Goal: Task Accomplishment & Management: Manage account settings

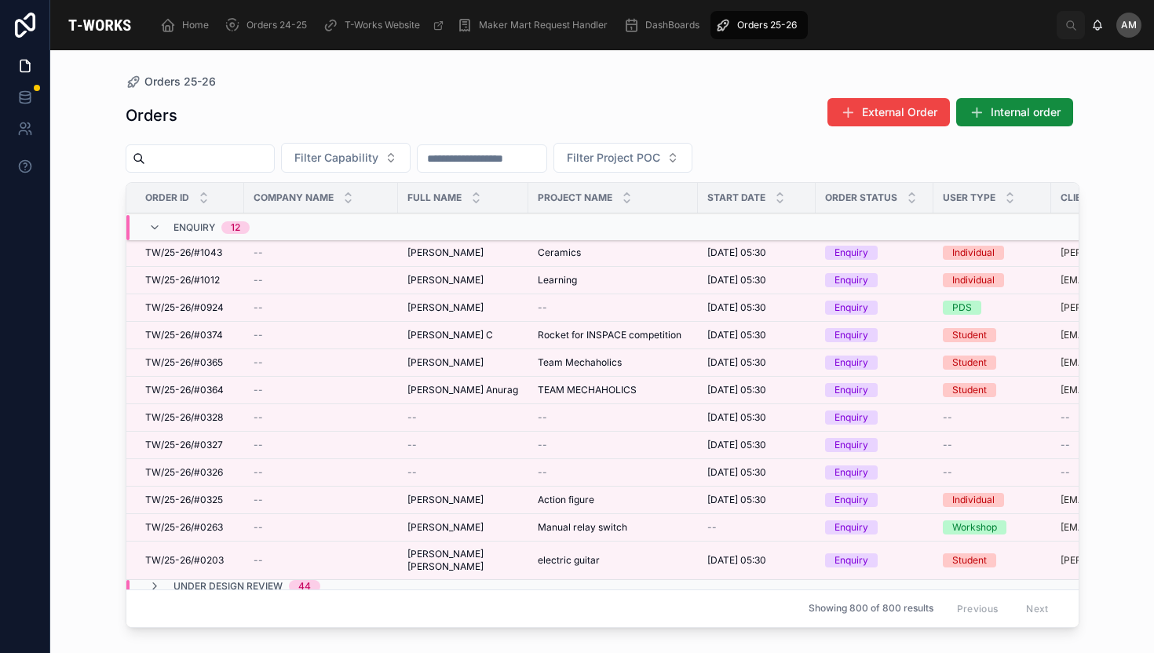
click at [623, 270] on td "Learning Learning" at bounding box center [613, 280] width 170 height 27
click at [569, 281] on span "Learning" at bounding box center [557, 280] width 39 height 13
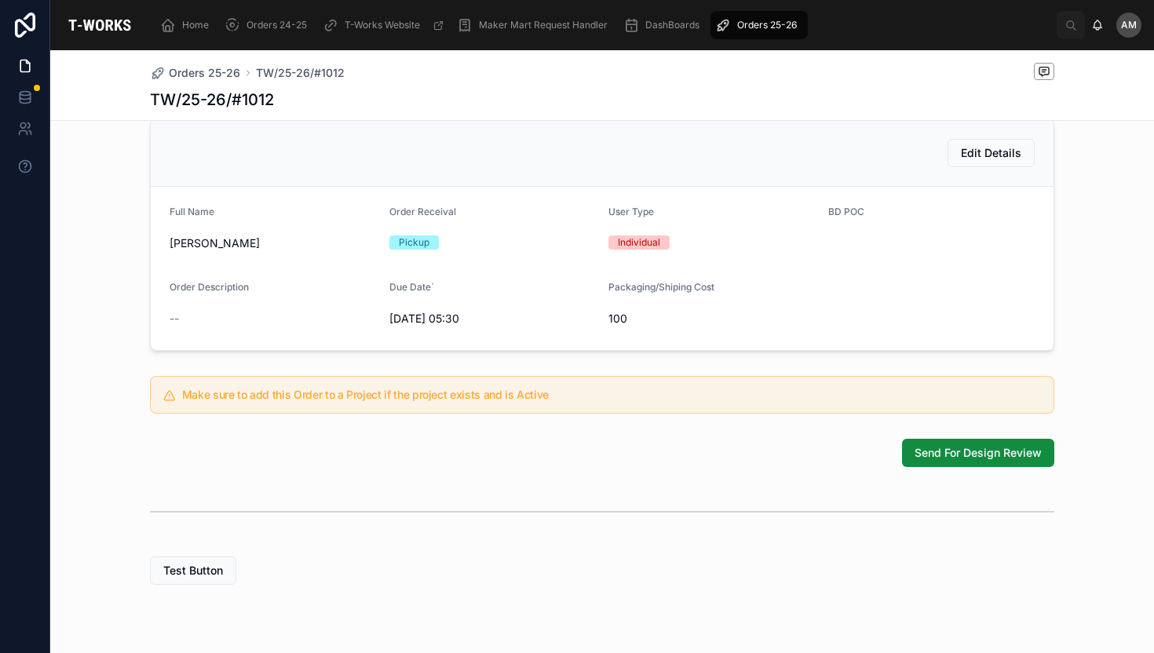
scroll to position [225, 0]
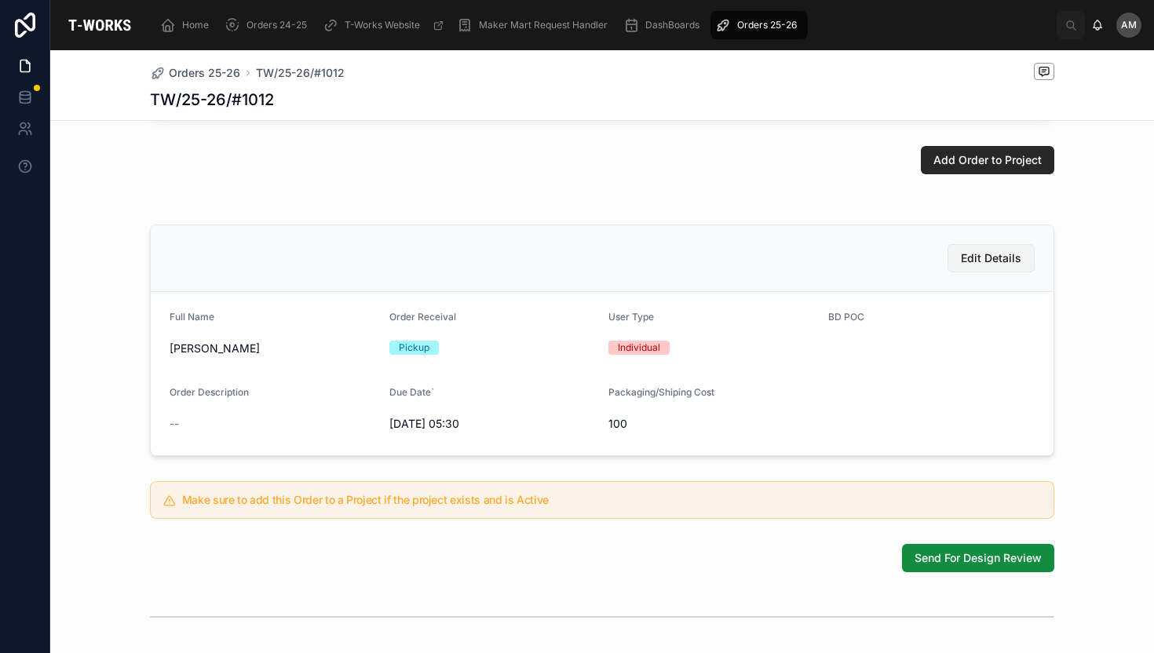
click at [977, 266] on span "Edit Details" at bounding box center [991, 258] width 60 height 16
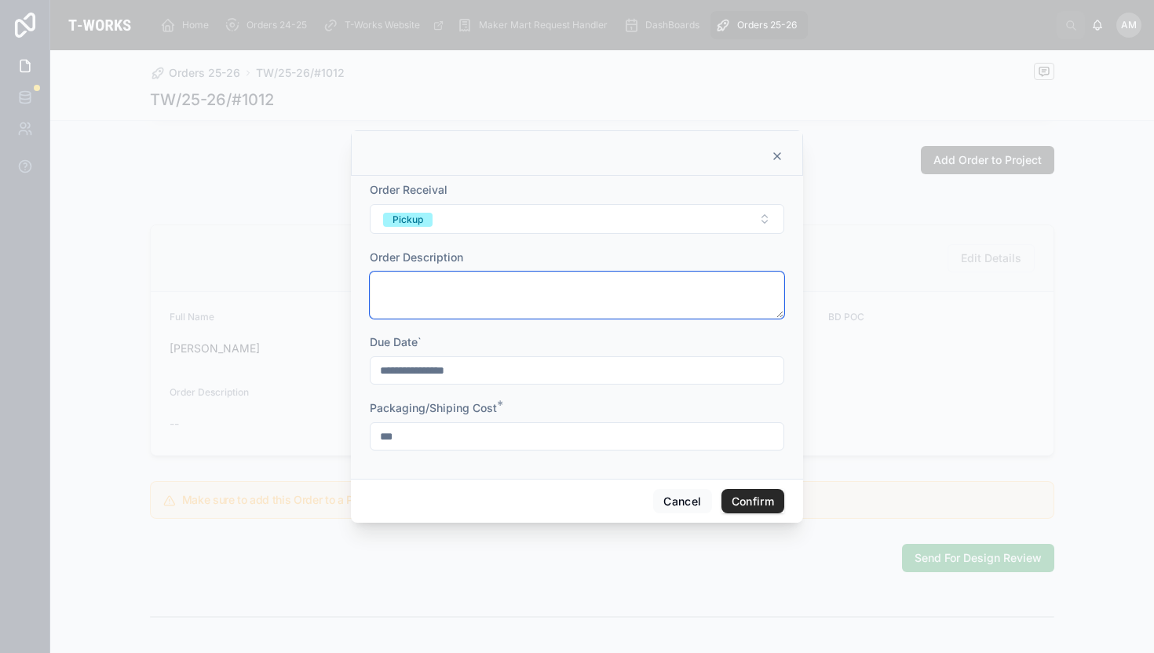
click at [440, 282] on textarea at bounding box center [577, 295] width 415 height 47
type textarea "*********"
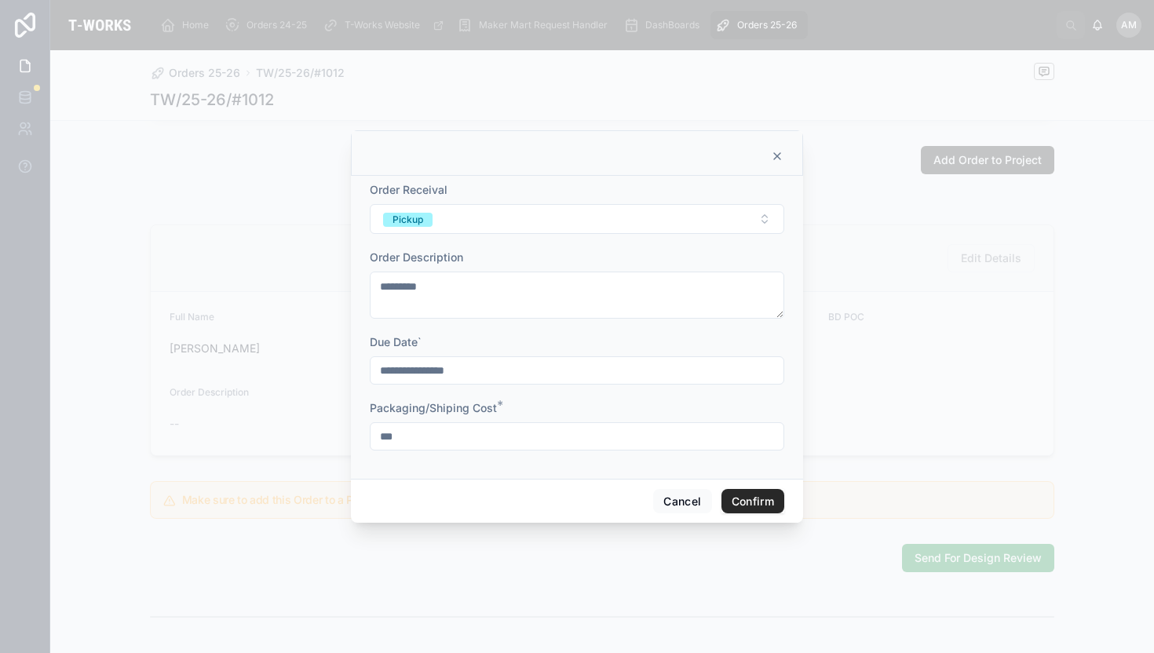
click at [761, 496] on button "Confirm" at bounding box center [753, 501] width 63 height 25
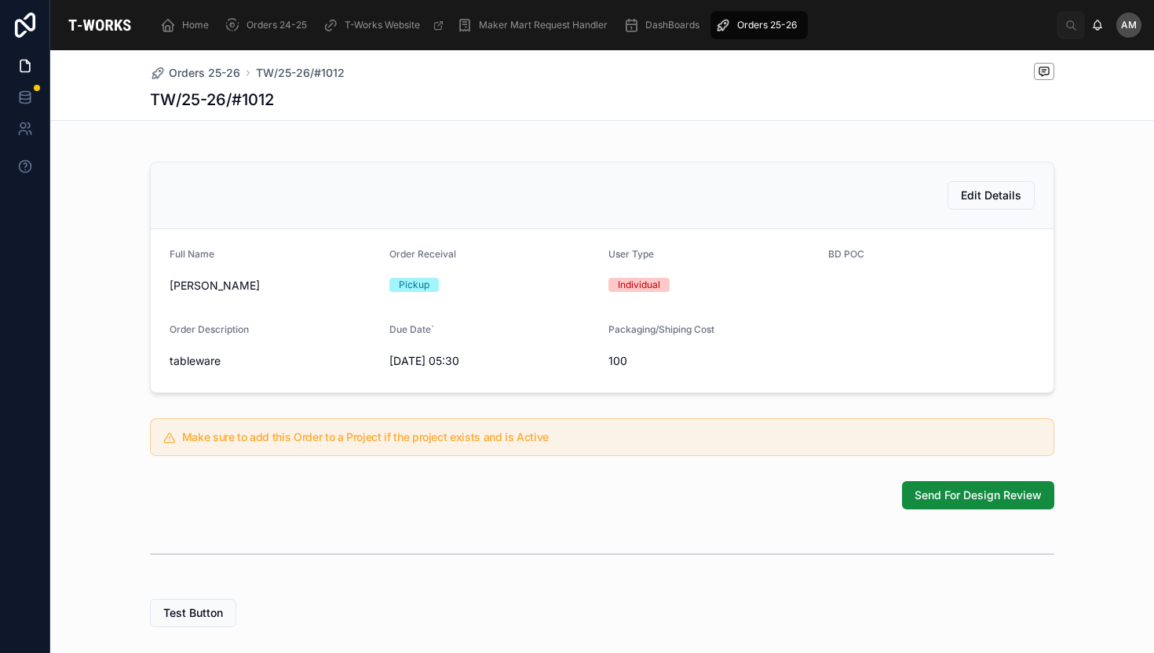
scroll to position [302, 0]
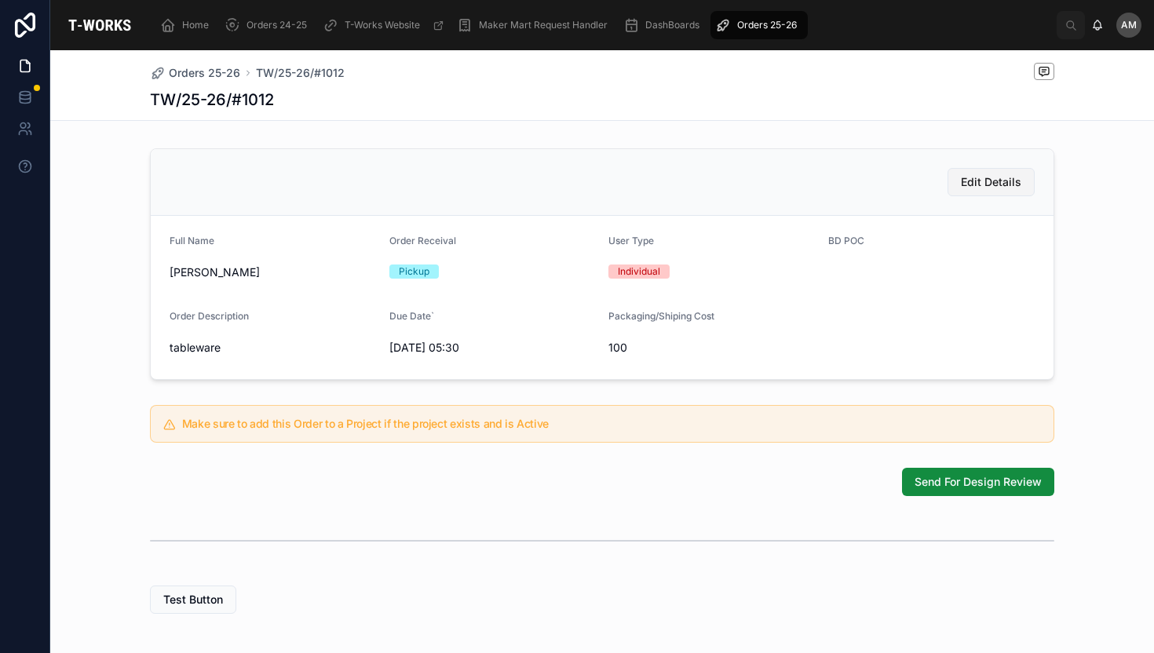
click at [979, 190] on span "Edit Details" at bounding box center [991, 182] width 60 height 16
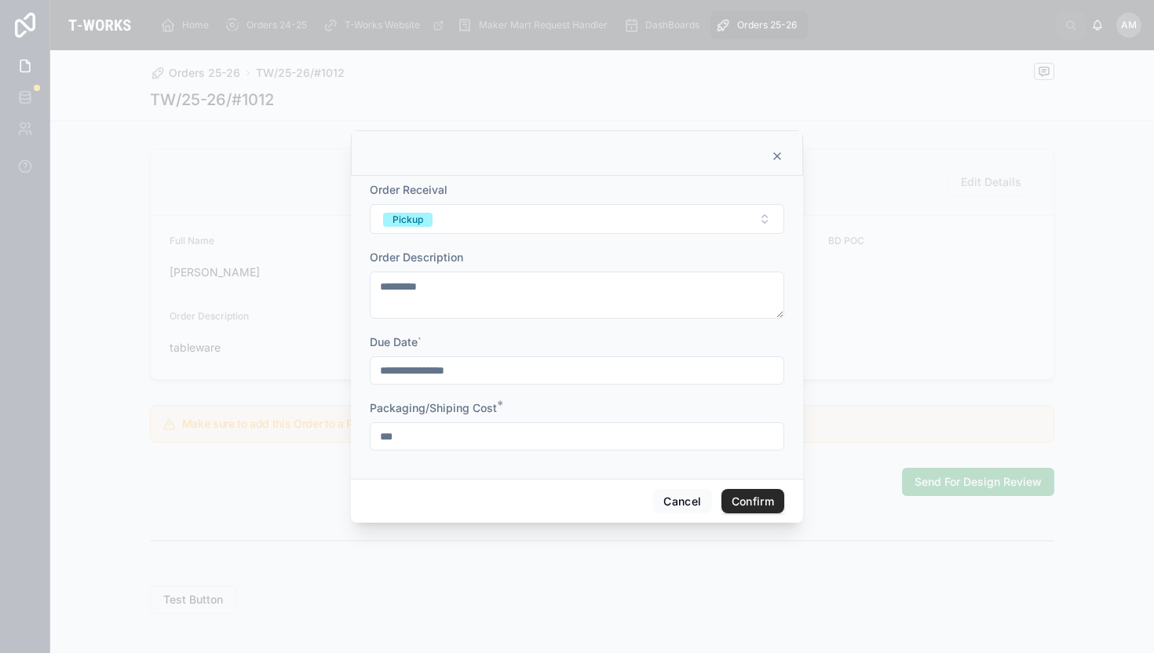
click at [488, 364] on input "**********" at bounding box center [577, 371] width 413 height 22
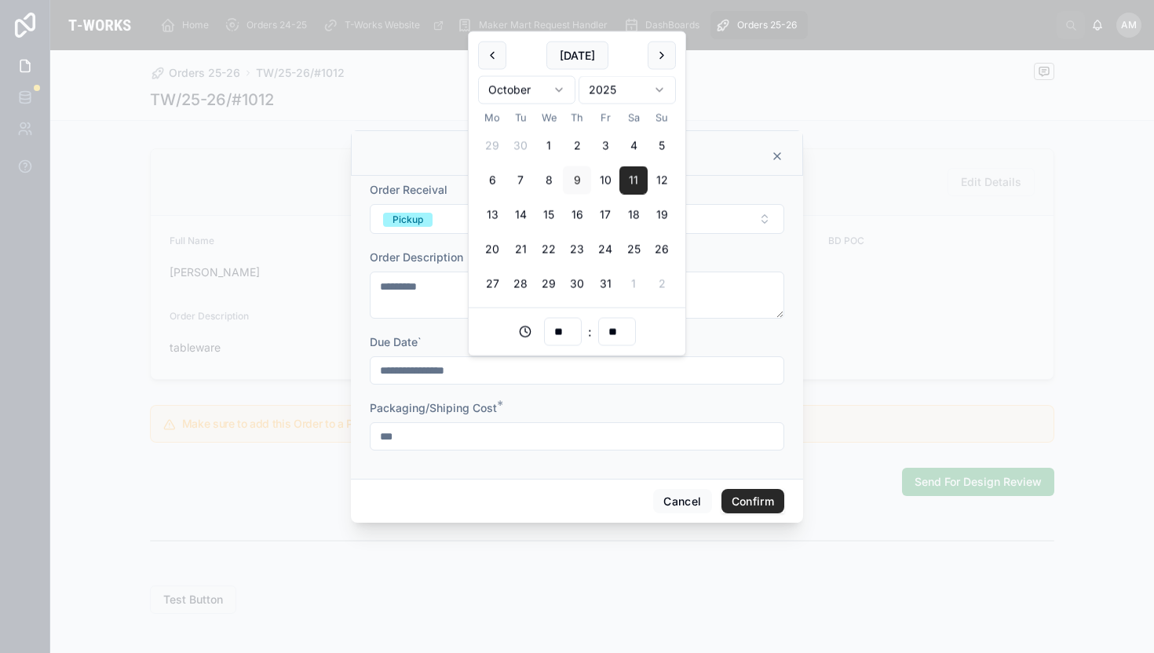
click at [752, 503] on button "Confirm" at bounding box center [753, 501] width 63 height 25
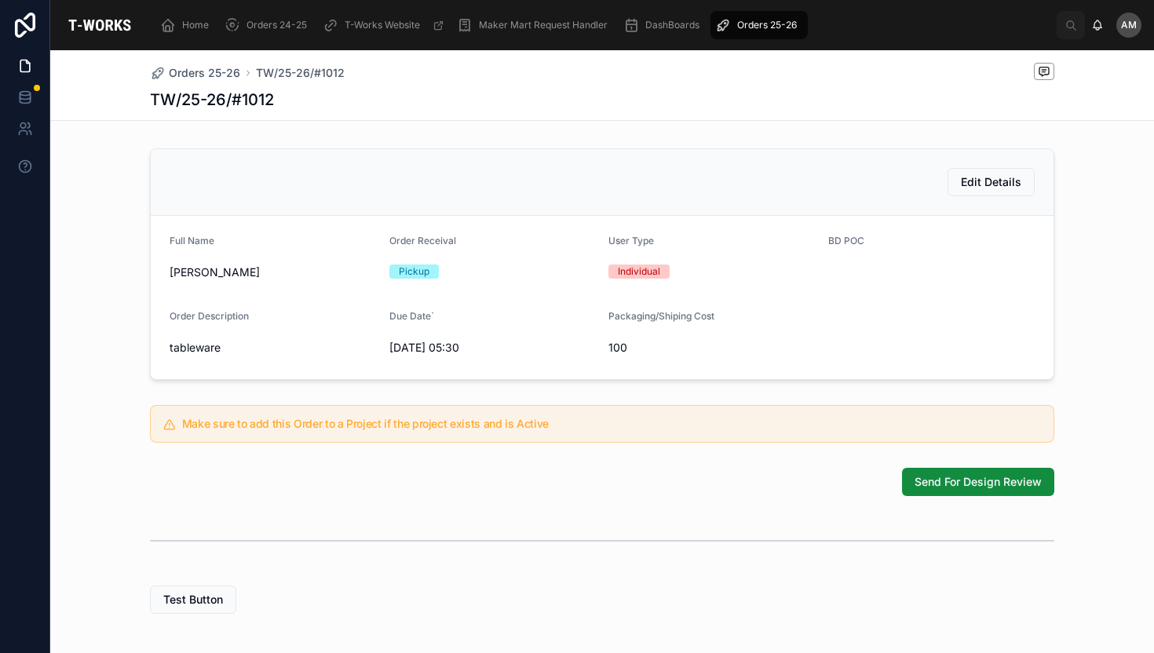
scroll to position [393, 0]
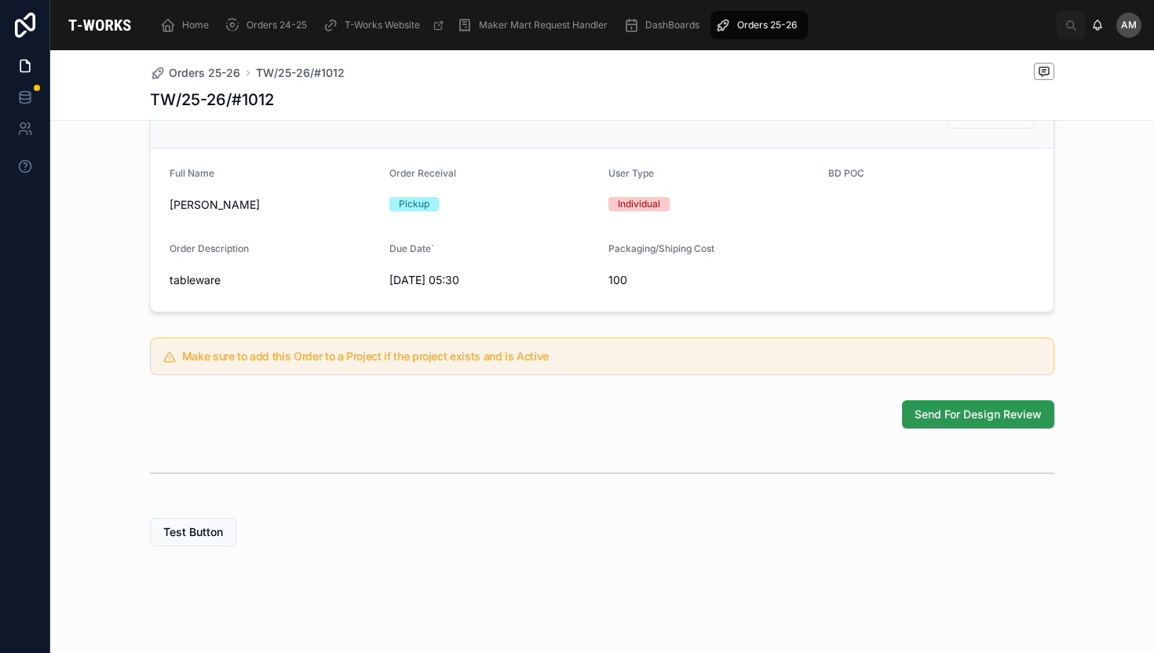
click at [976, 413] on span "Send For Design Review" at bounding box center [978, 415] width 127 height 16
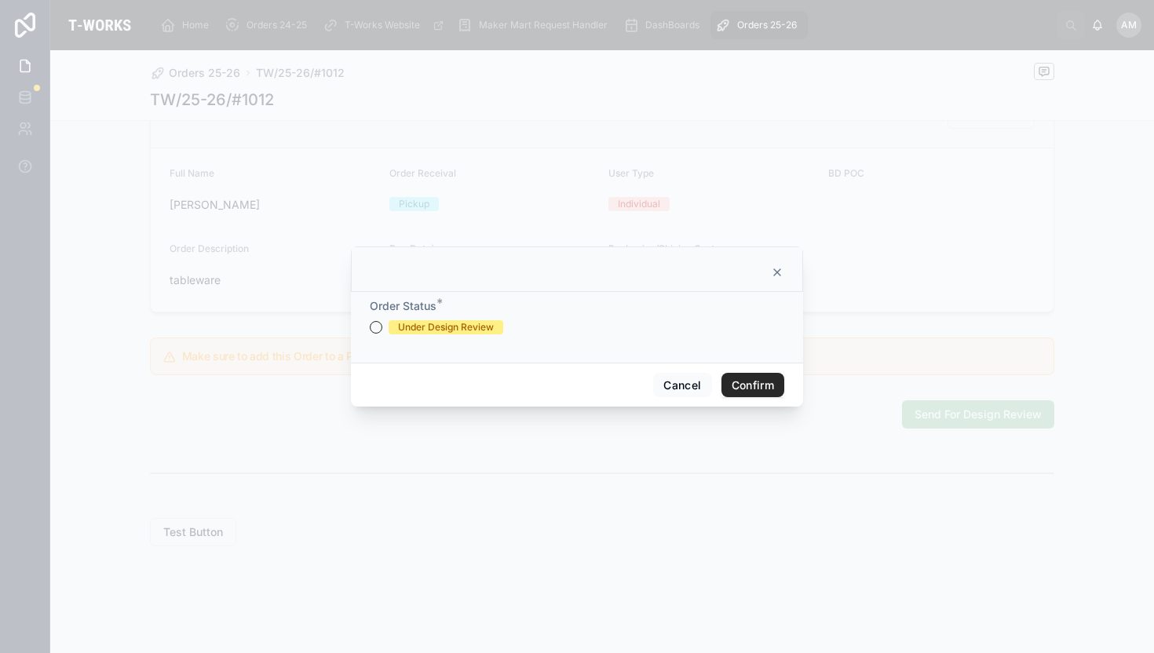
click at [758, 388] on button "Confirm" at bounding box center [753, 385] width 63 height 25
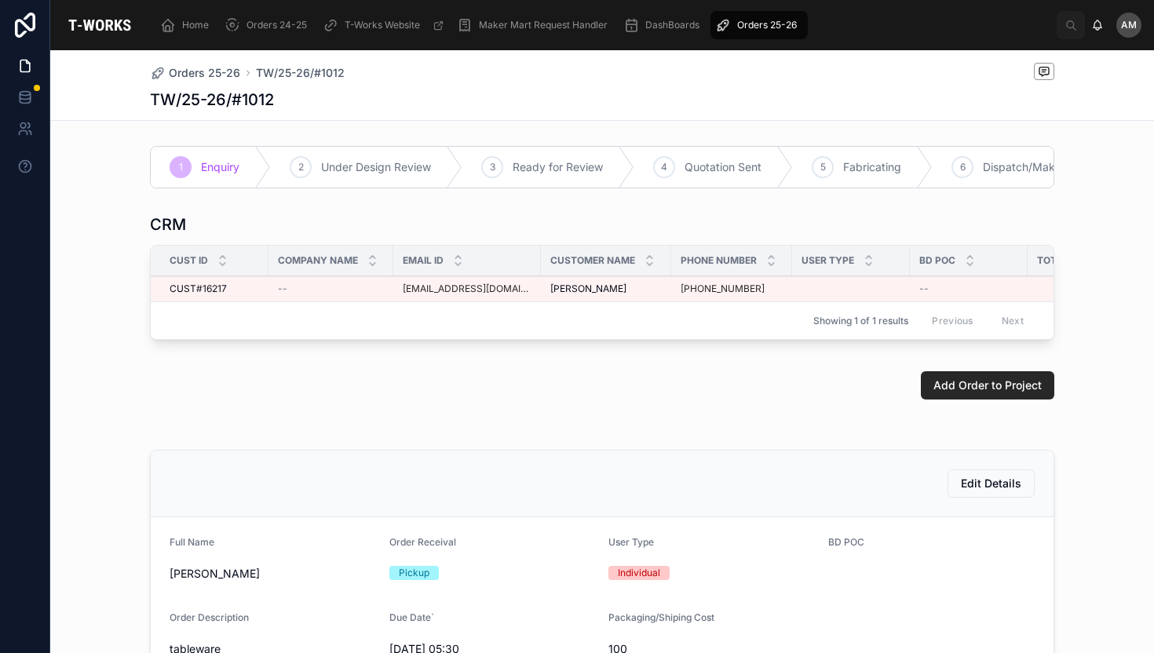
scroll to position [0, 89]
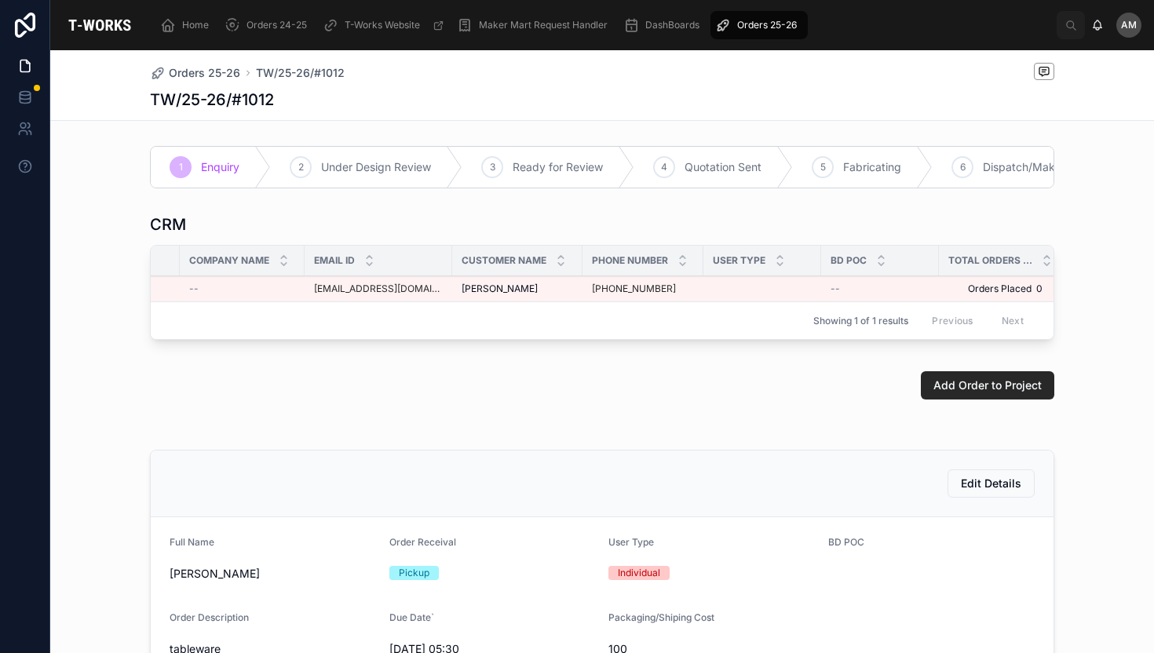
click at [1004, 267] on span "Total Orders Placed" at bounding box center [990, 260] width 84 height 13
click at [1042, 269] on icon at bounding box center [1047, 264] width 10 height 10
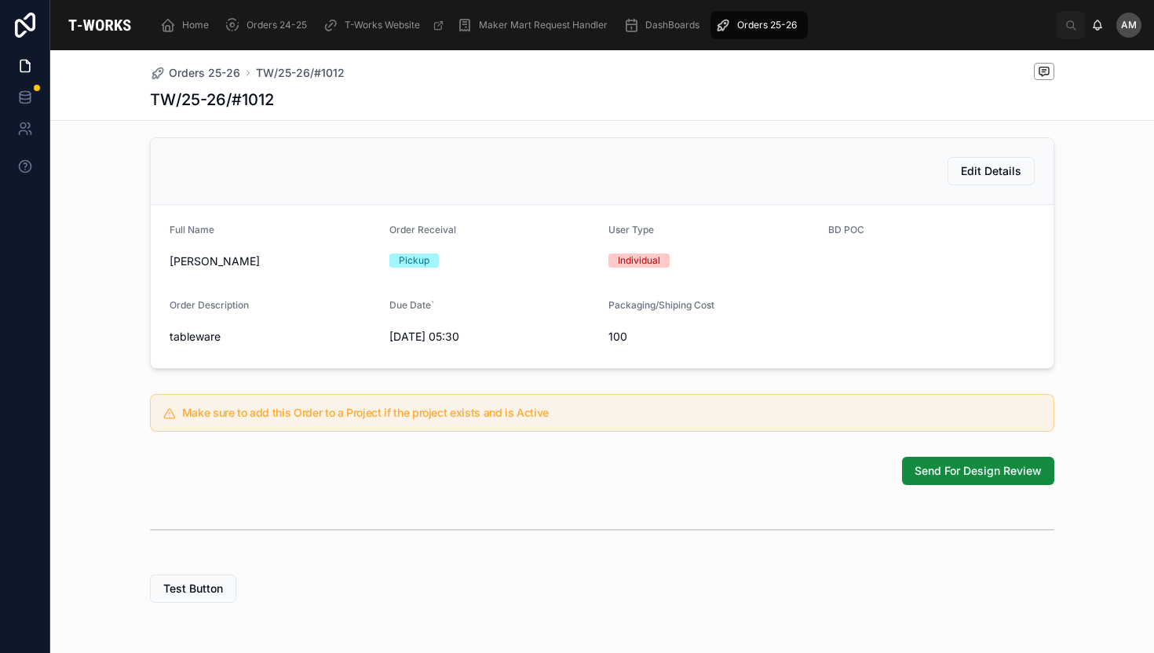
scroll to position [393, 0]
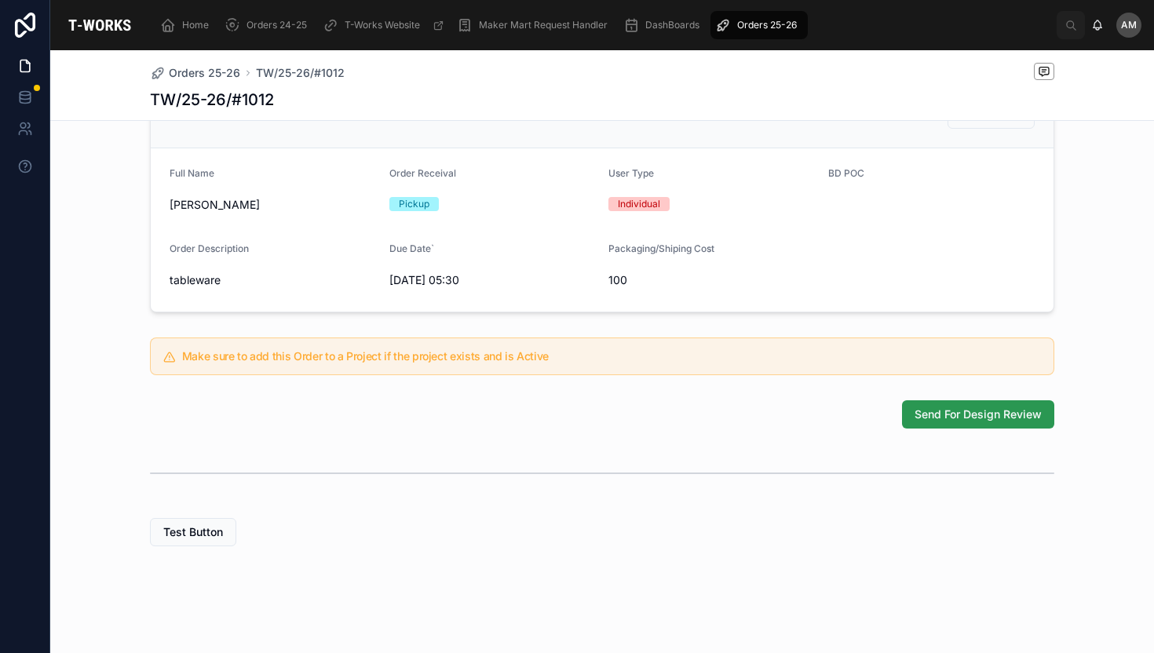
click at [941, 411] on span "Send For Design Review" at bounding box center [978, 415] width 127 height 16
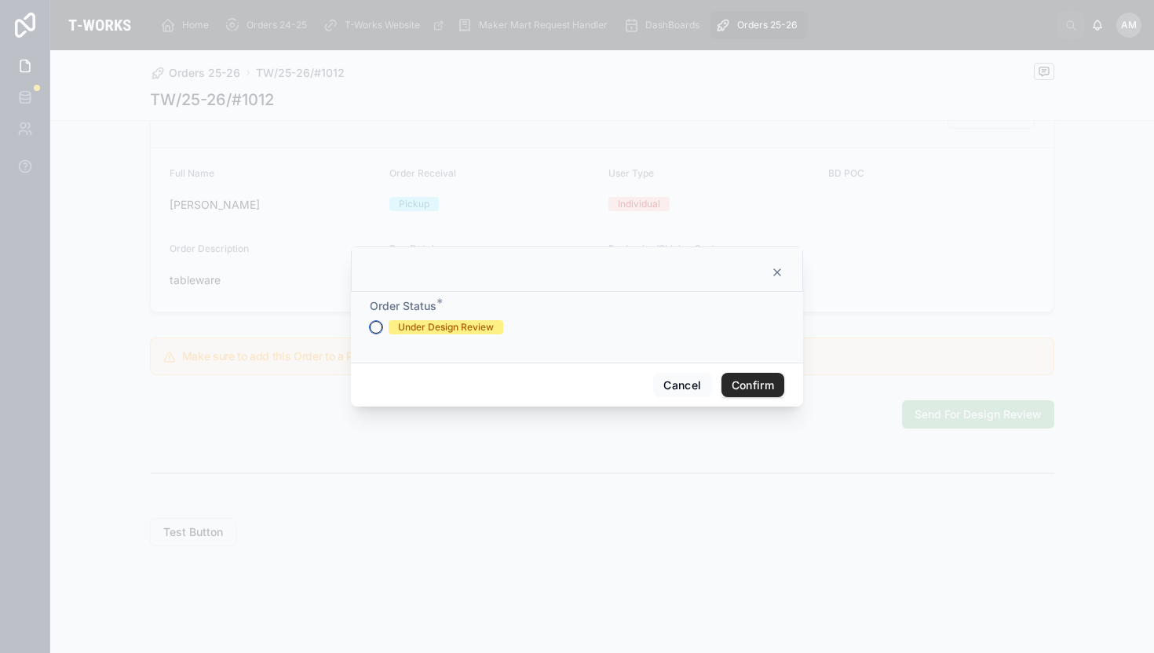
click at [381, 328] on button "Under Design Review" at bounding box center [376, 327] width 13 height 13
click at [769, 390] on button "Confirm" at bounding box center [753, 385] width 63 height 25
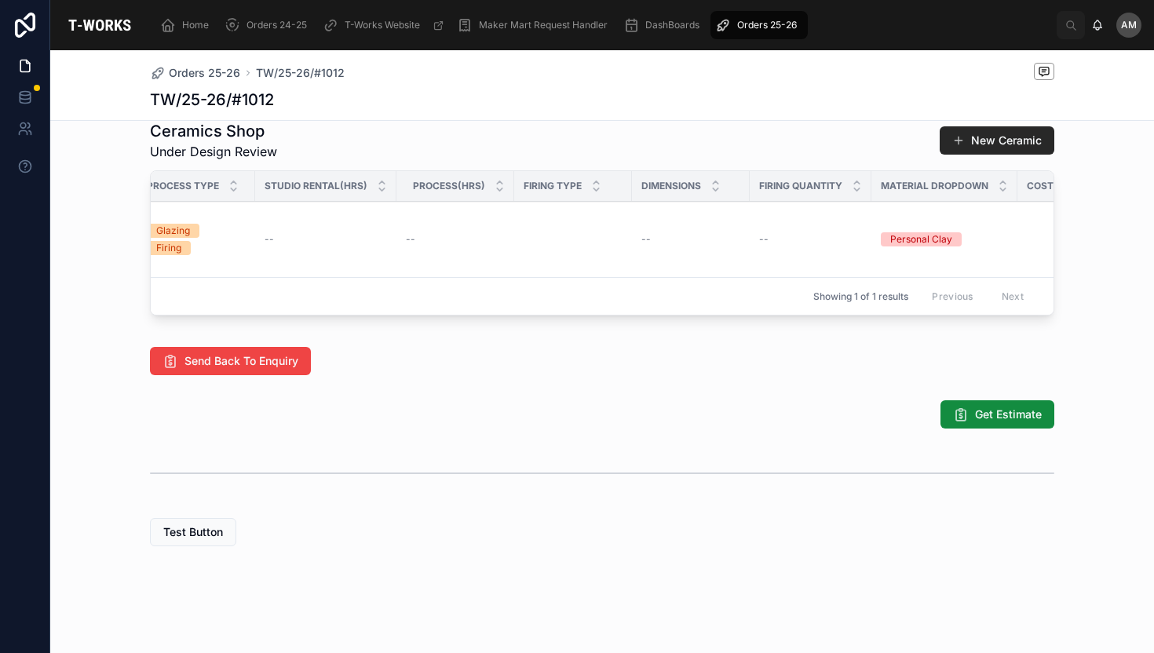
scroll to position [0, 845]
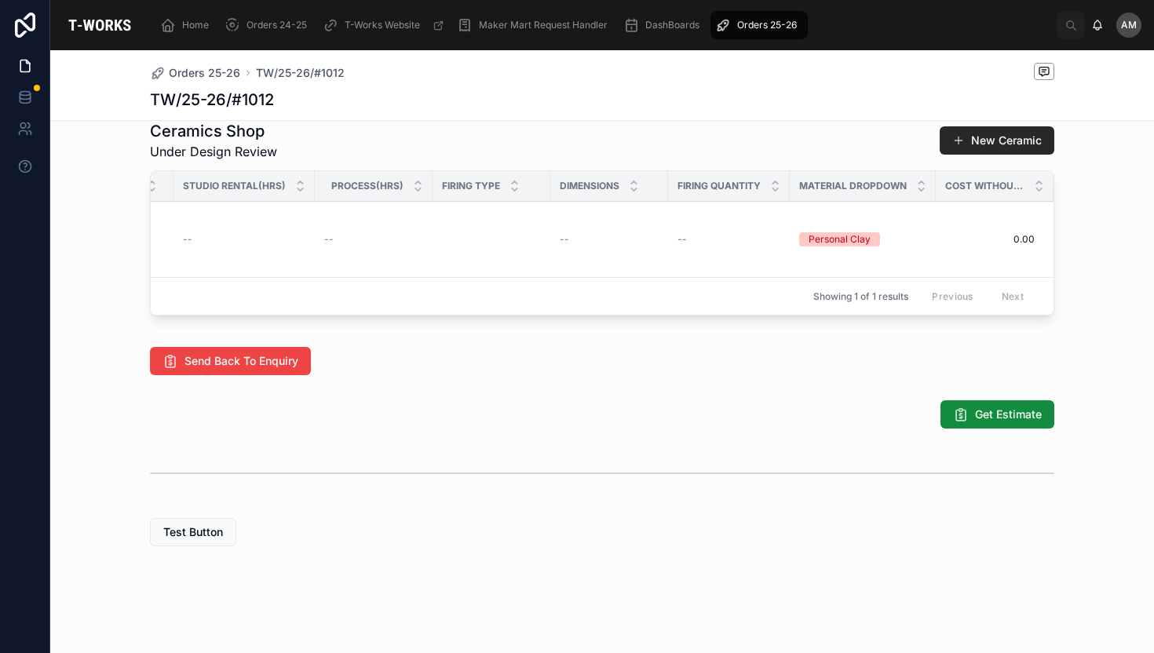
click at [1002, 192] on span "Cost Without GST" at bounding box center [984, 186] width 79 height 13
click at [1034, 195] on icon at bounding box center [1039, 190] width 10 height 10
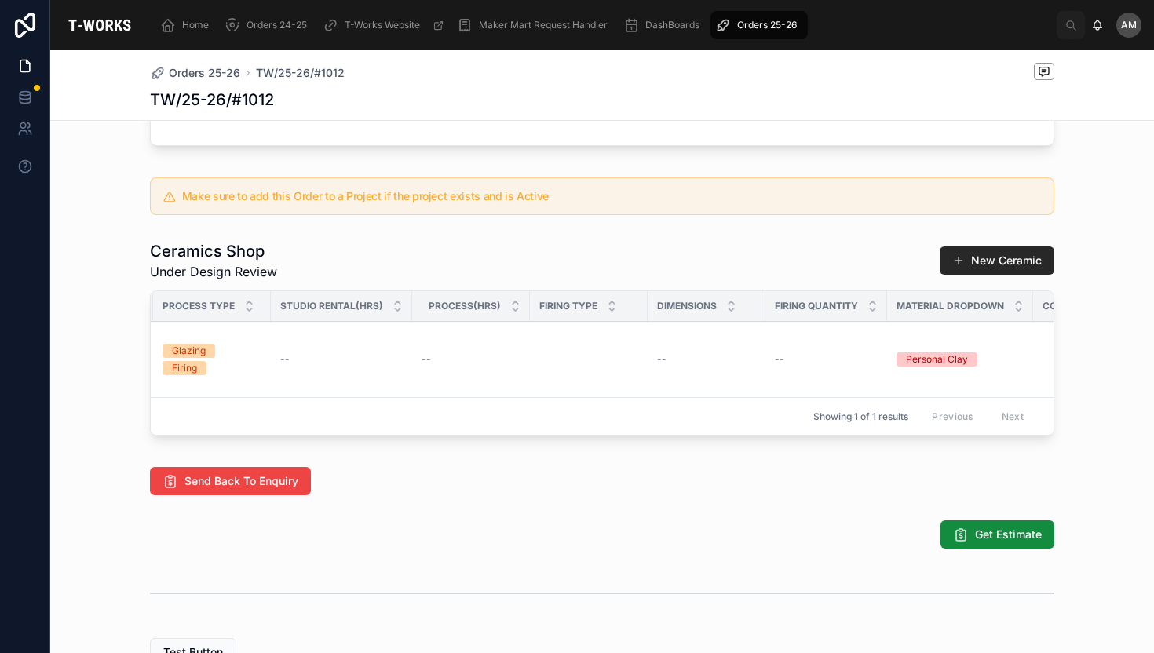
scroll to position [0, 845]
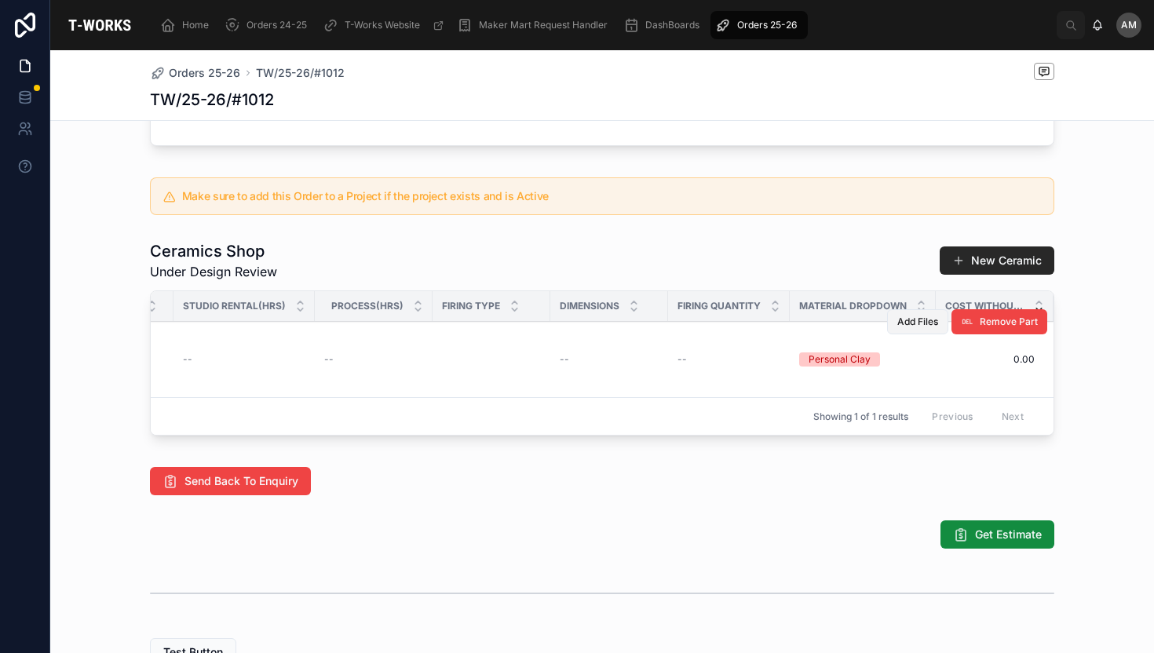
click at [929, 328] on span "Add Files" at bounding box center [917, 322] width 41 height 13
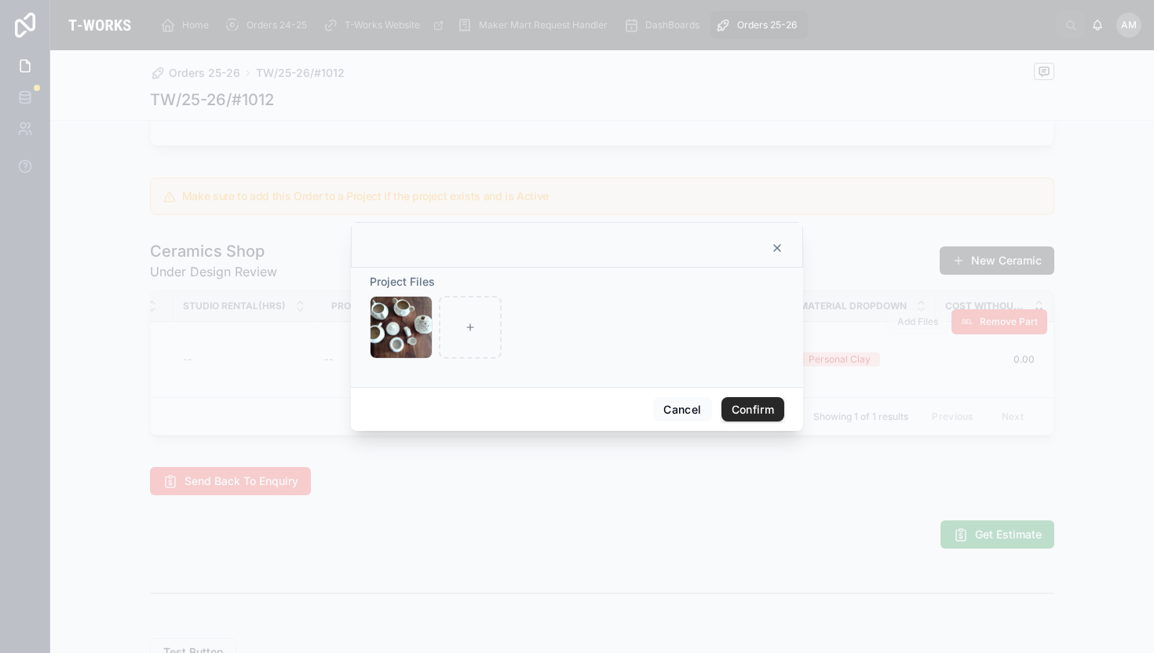
click at [779, 250] on icon at bounding box center [777, 248] width 6 height 6
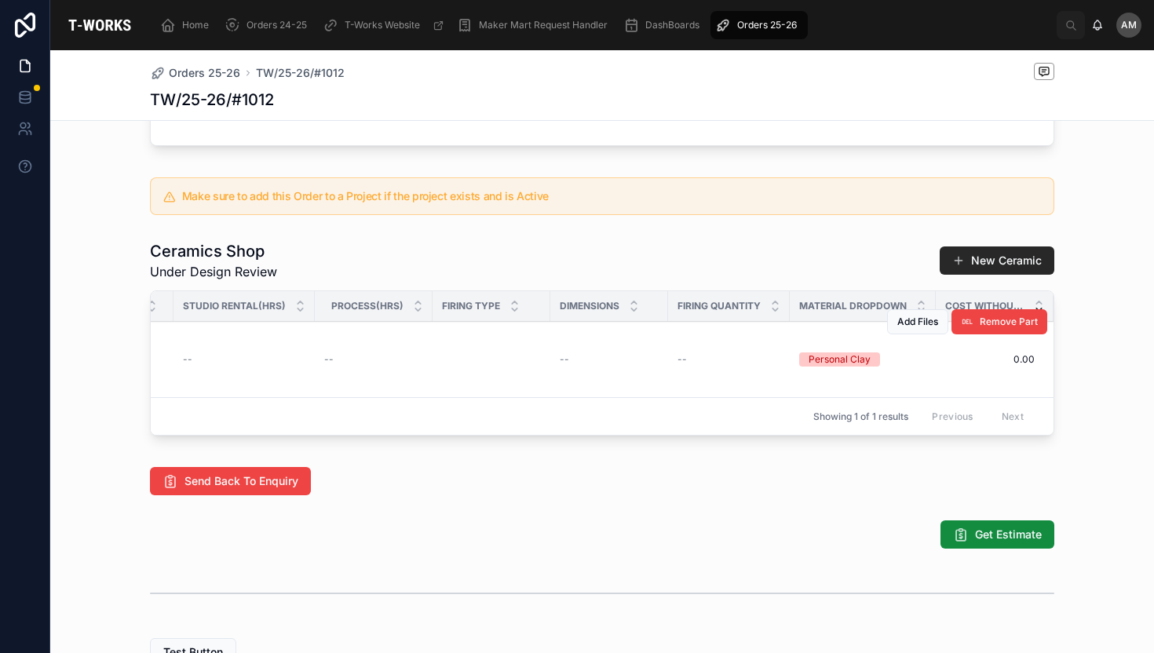
click at [981, 312] on span "Cost Without GST" at bounding box center [984, 306] width 79 height 13
click at [1034, 315] on icon at bounding box center [1039, 310] width 10 height 10
click at [1000, 312] on span "Cost Without GST" at bounding box center [984, 306] width 79 height 13
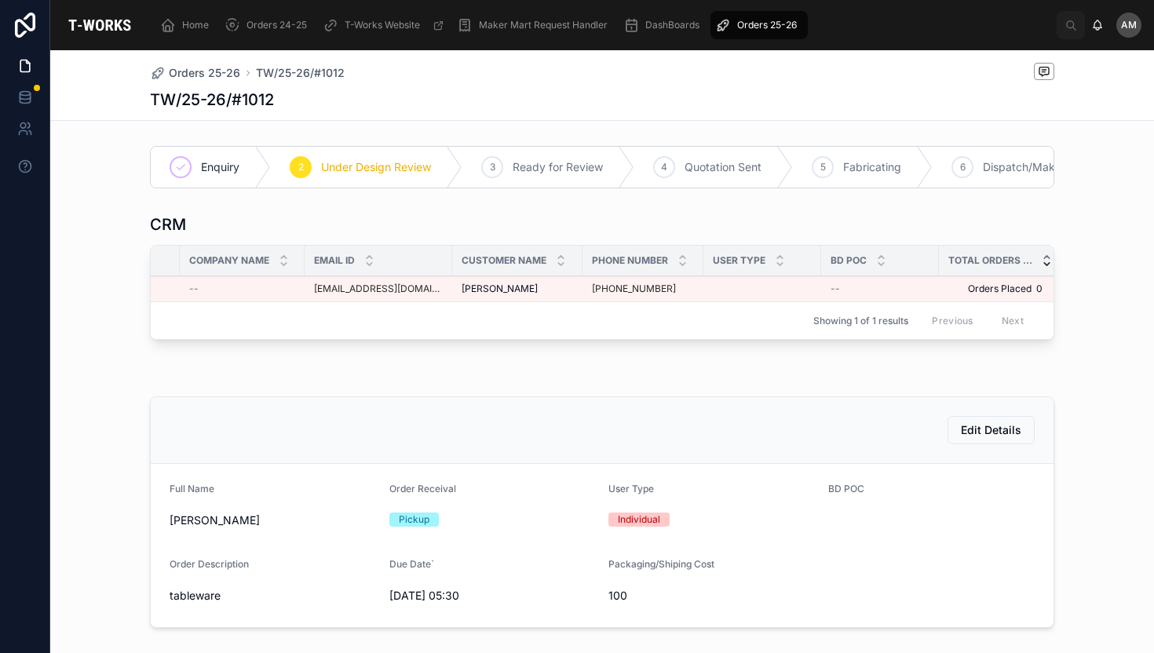
click at [1042, 269] on div at bounding box center [1047, 260] width 10 height 17
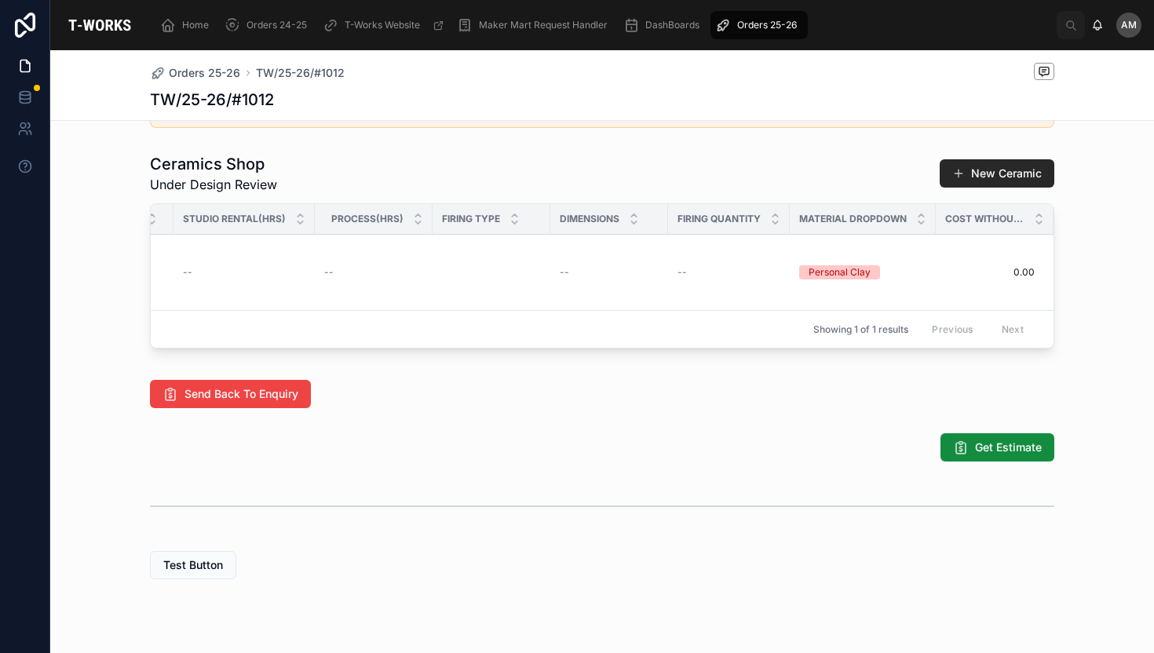
scroll to position [759, 0]
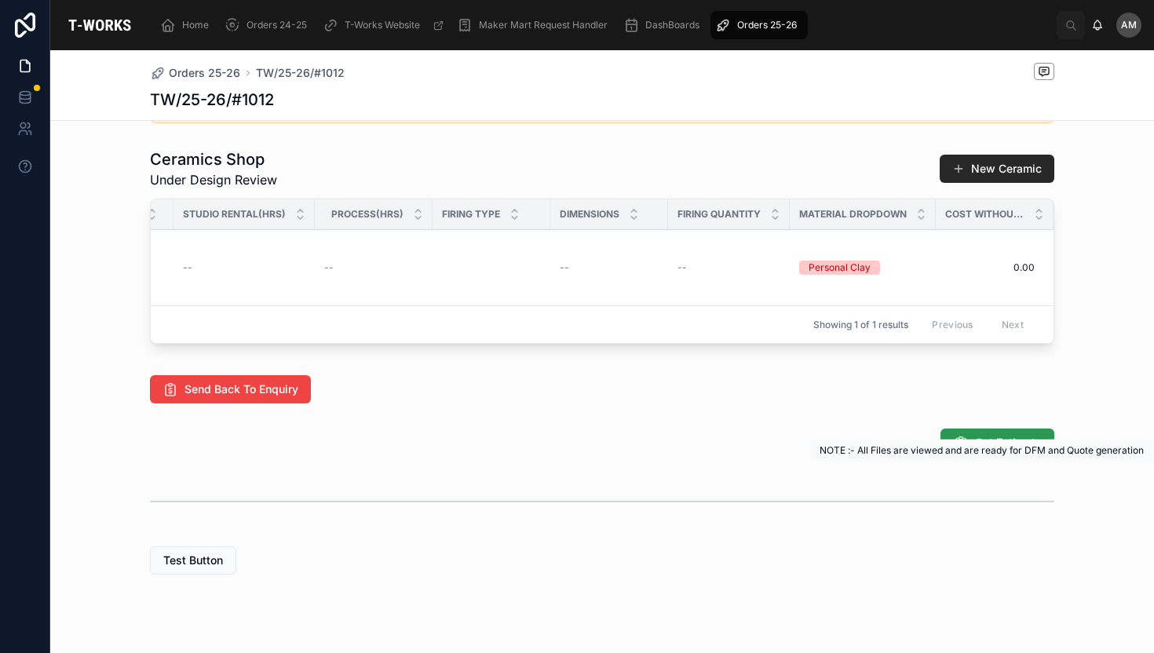
click at [1010, 451] on span "Get Estimate" at bounding box center [1008, 443] width 67 height 16
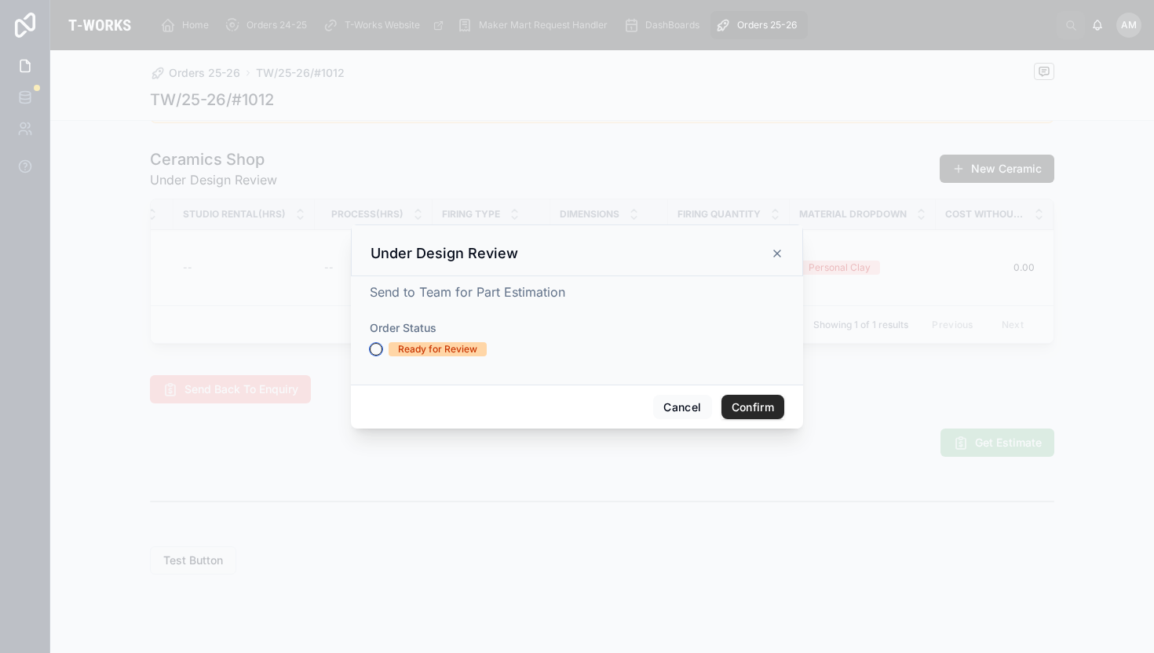
click at [375, 347] on button "Ready for Review" at bounding box center [376, 349] width 13 height 13
click at [756, 404] on button "Confirm" at bounding box center [753, 407] width 63 height 25
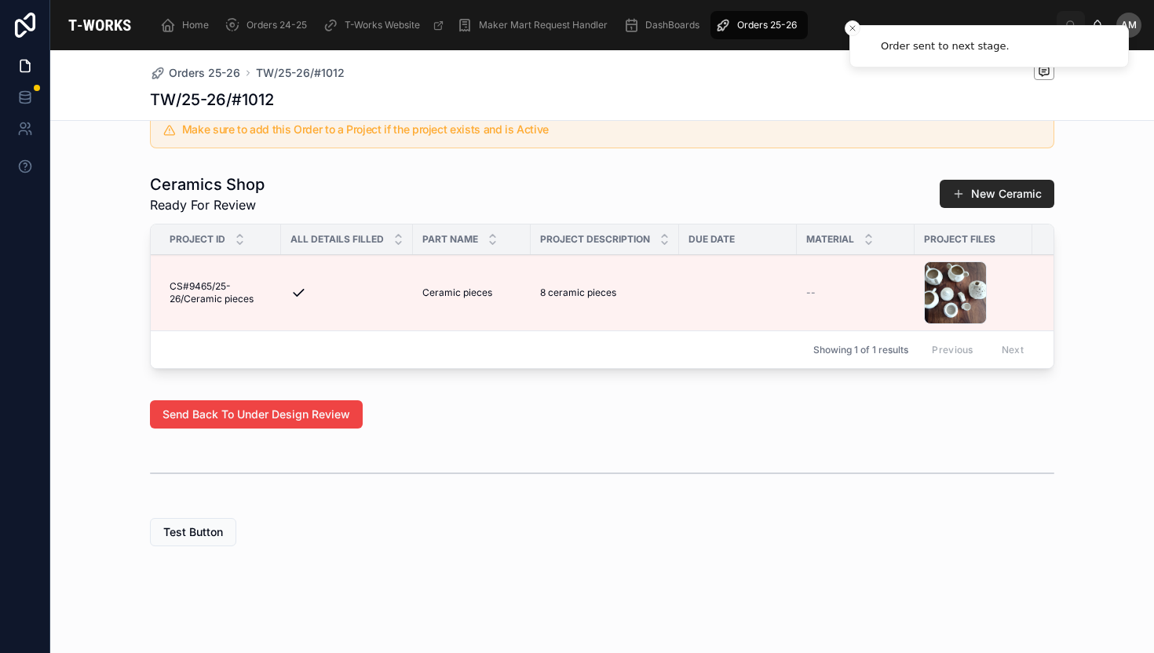
scroll to position [0, 1229]
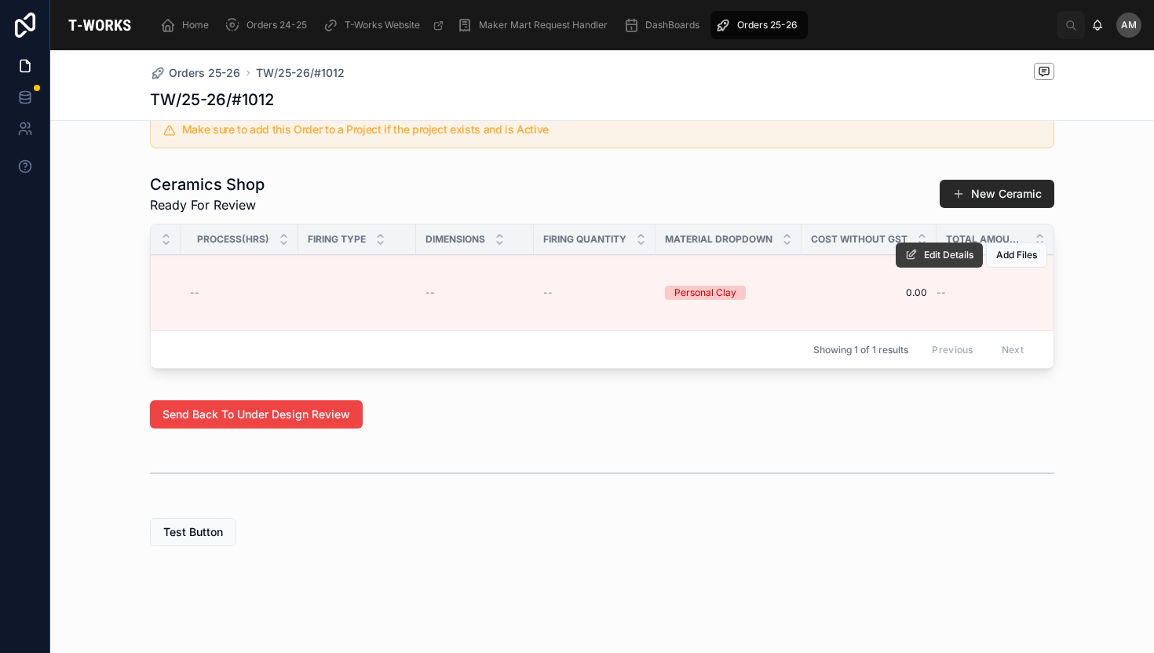
click at [914, 254] on button "Edit Details" at bounding box center [939, 255] width 87 height 25
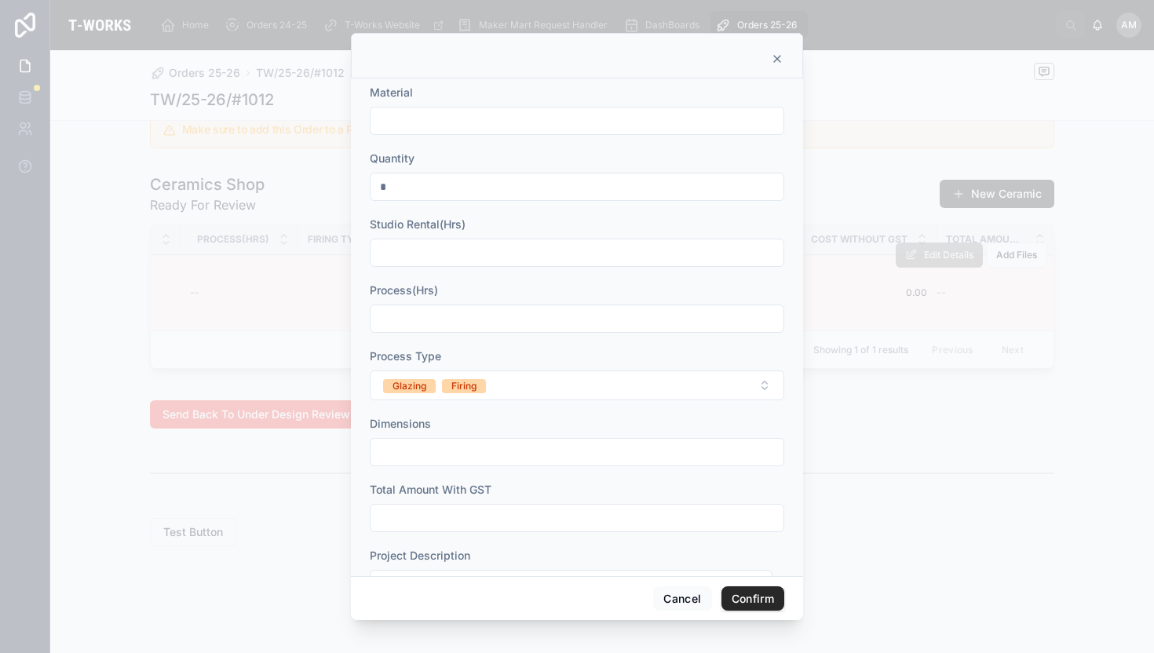
click at [445, 123] on input "text" at bounding box center [577, 121] width 413 height 22
type input "**********"
click at [395, 259] on input "text" at bounding box center [577, 253] width 413 height 22
click at [415, 323] on input "text" at bounding box center [577, 319] width 413 height 22
click at [407, 247] on input "**" at bounding box center [577, 253] width 413 height 22
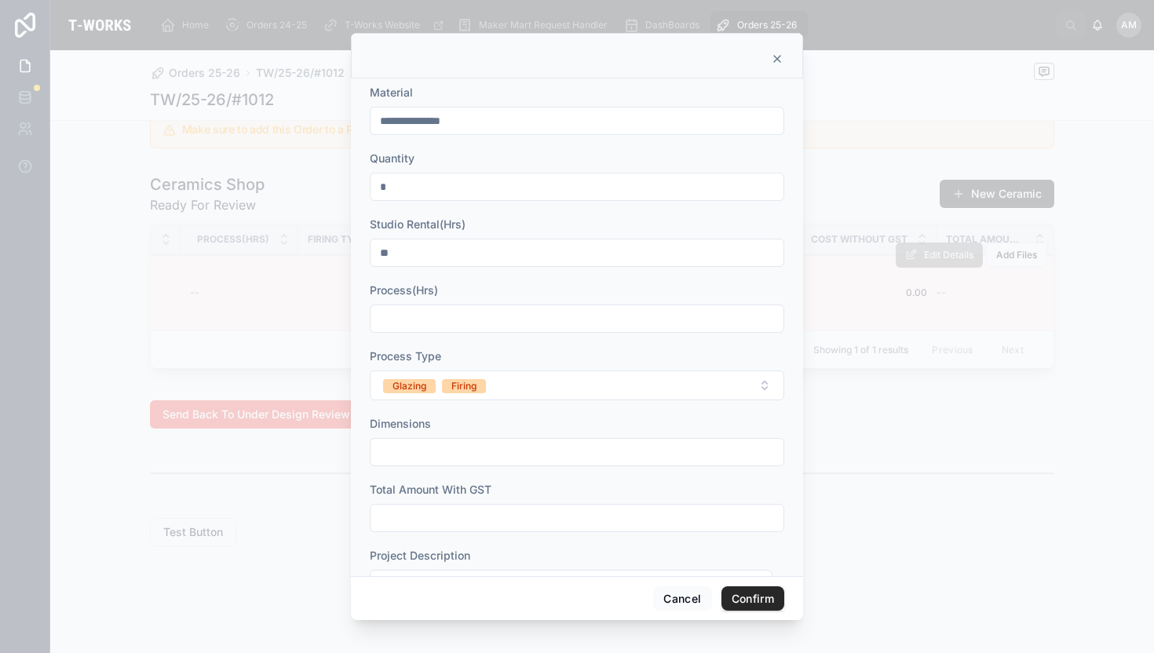
click at [407, 247] on input "**" at bounding box center [577, 253] width 413 height 22
type input "*"
click at [410, 314] on input "text" at bounding box center [577, 319] width 413 height 22
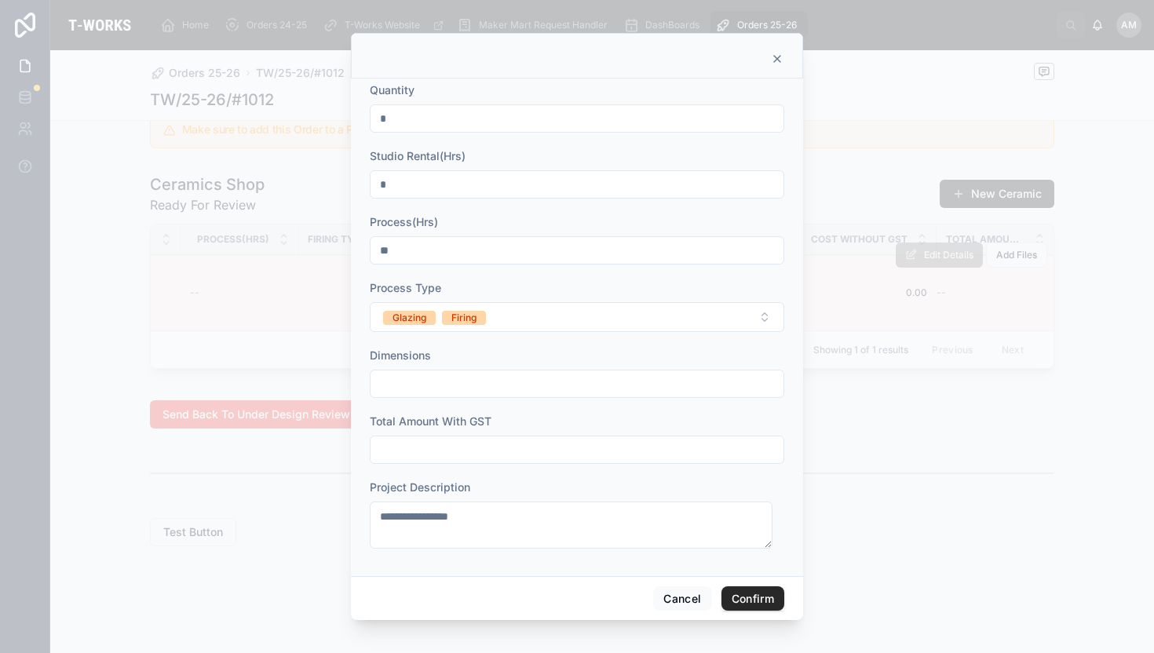
type input "**"
click at [419, 444] on input "text" at bounding box center [577, 450] width 413 height 22
type input "****"
click at [754, 601] on button "Confirm" at bounding box center [753, 599] width 63 height 25
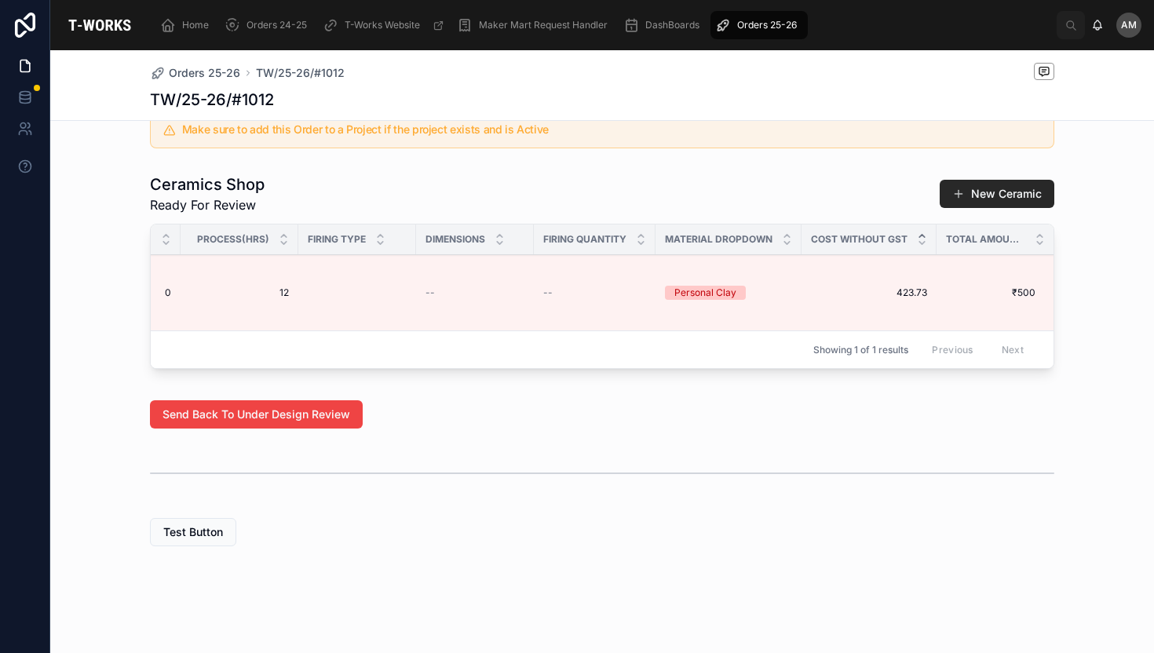
click at [919, 235] on icon at bounding box center [921, 236] width 5 height 2
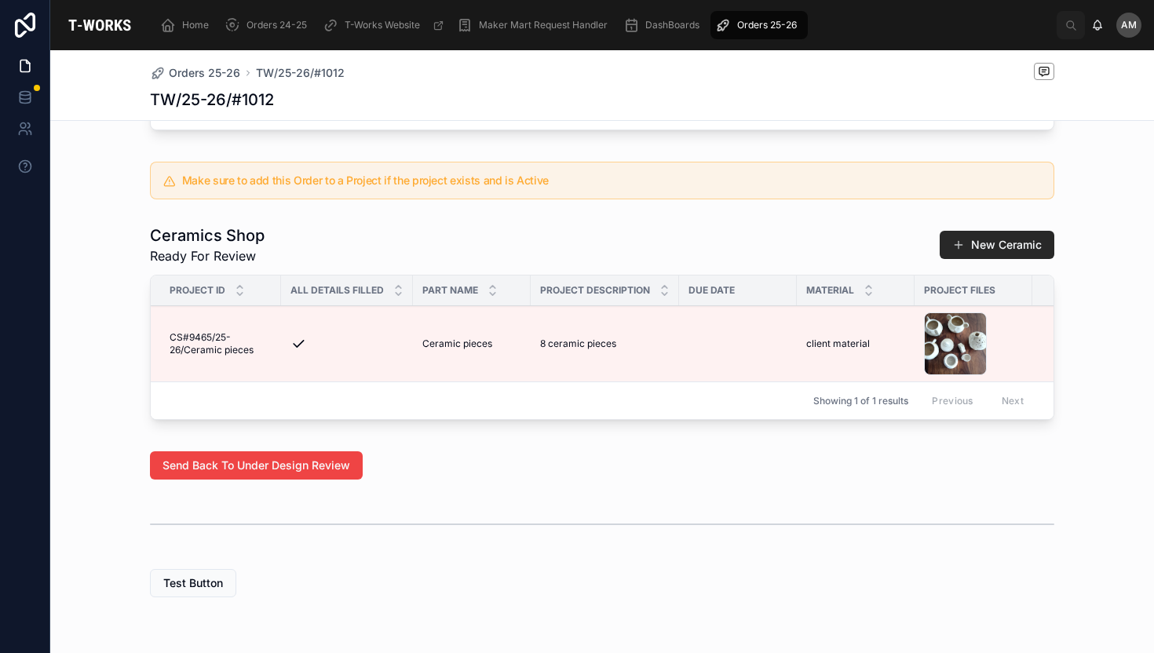
scroll to position [759, 0]
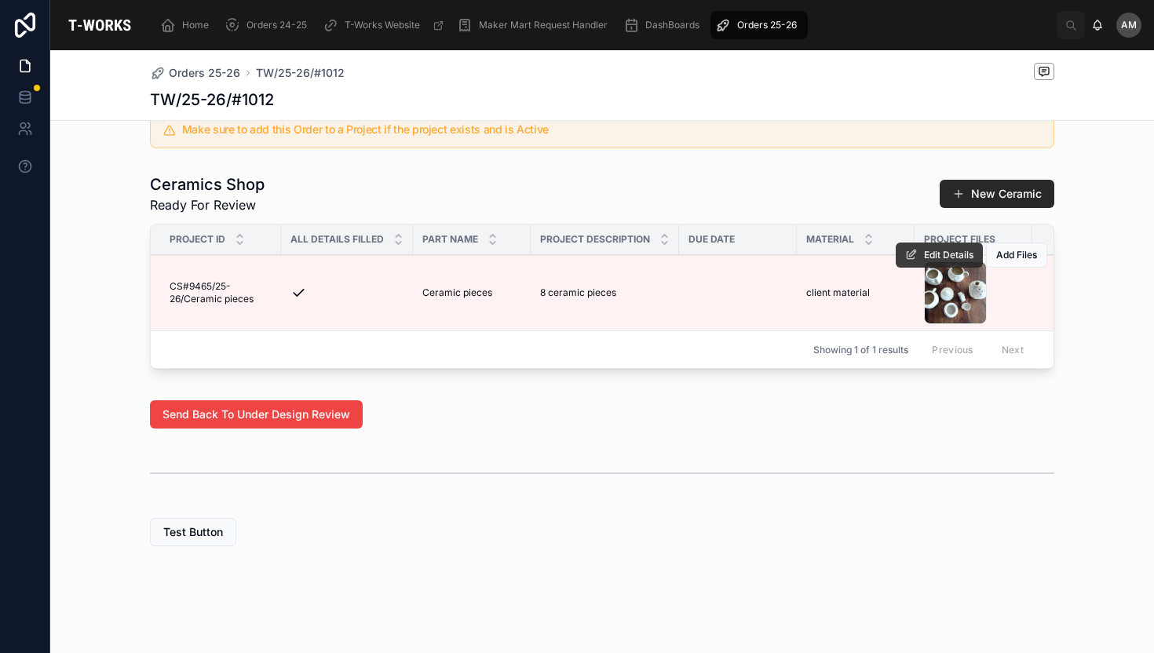
click at [954, 254] on span "Edit Details" at bounding box center [948, 255] width 49 height 13
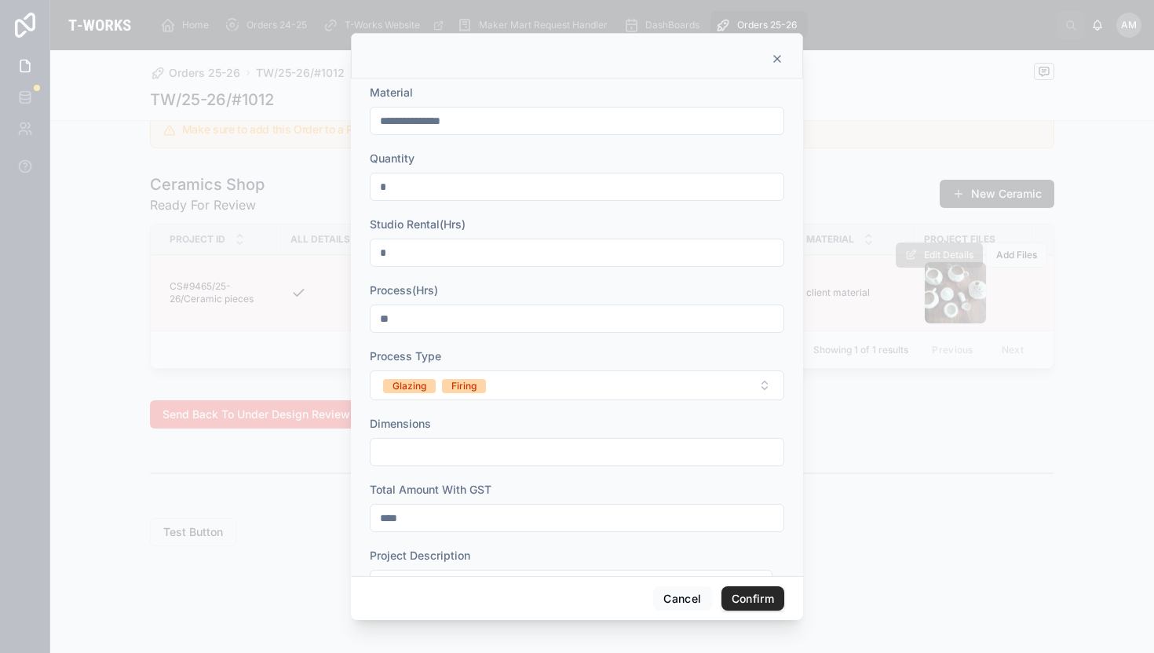
scroll to position [68, 0]
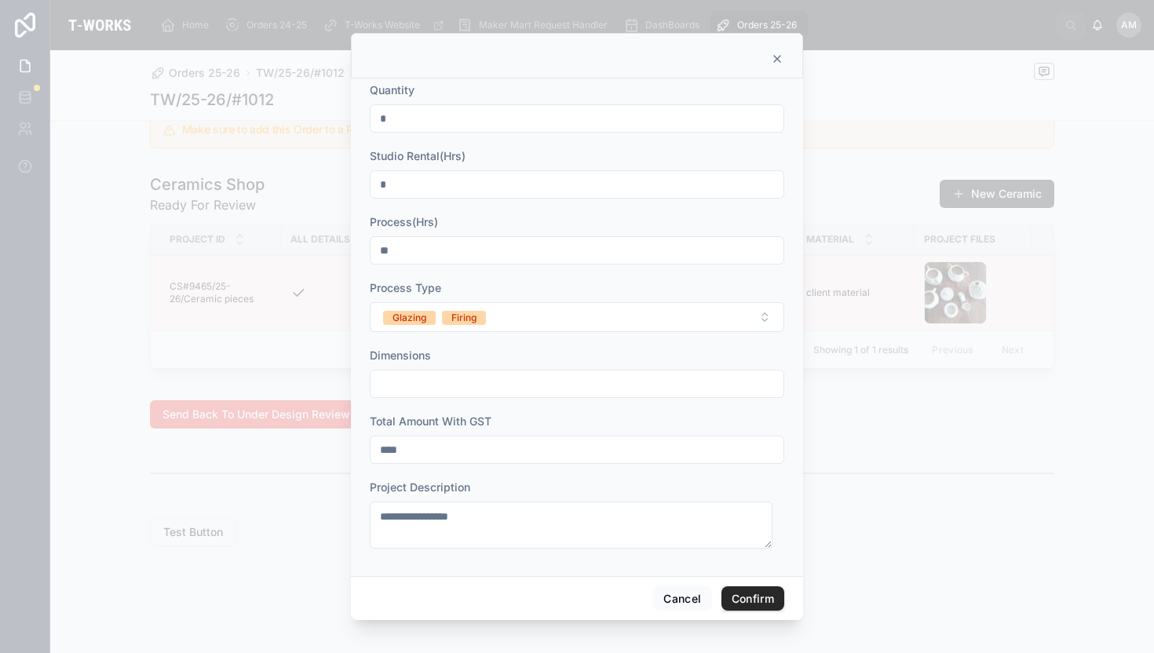
click at [413, 448] on input "****" at bounding box center [577, 450] width 413 height 22
type input "****"
click at [753, 605] on button "Confirm" at bounding box center [753, 599] width 63 height 25
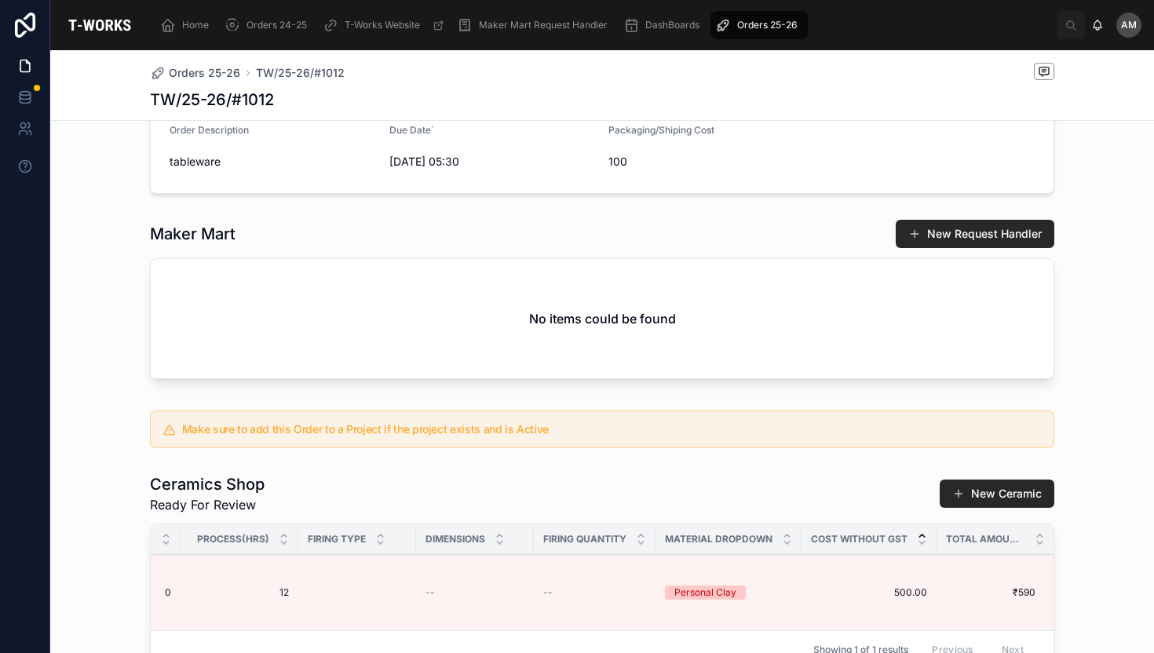
scroll to position [0, 0]
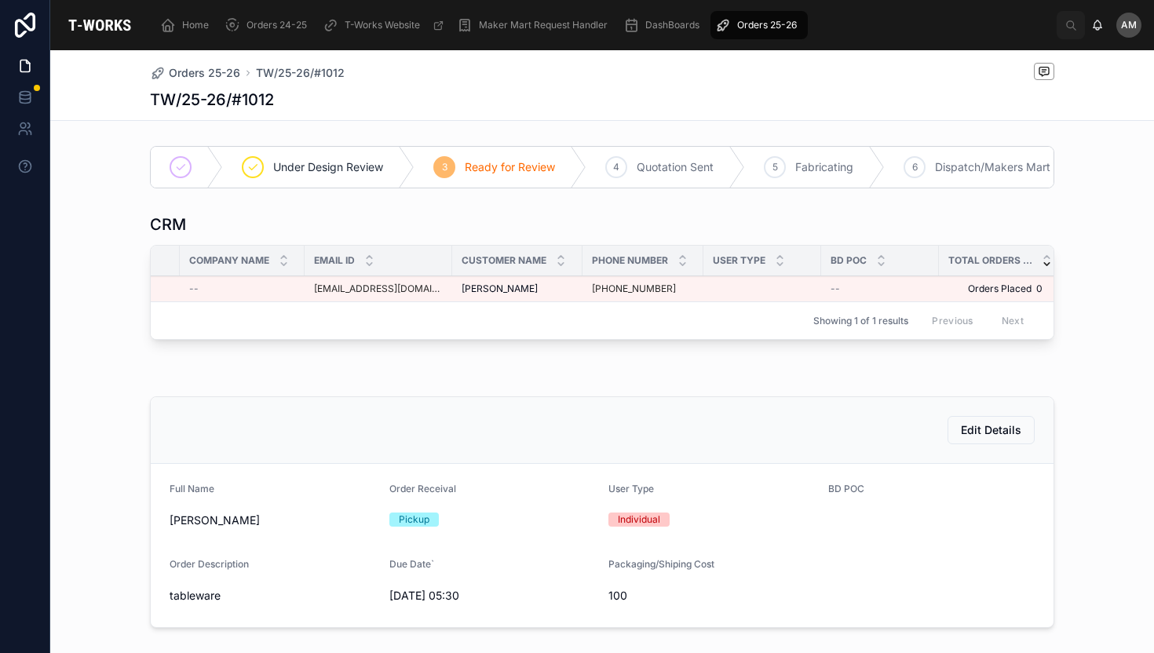
click at [756, 23] on span "Orders 25-26" at bounding box center [767, 25] width 60 height 13
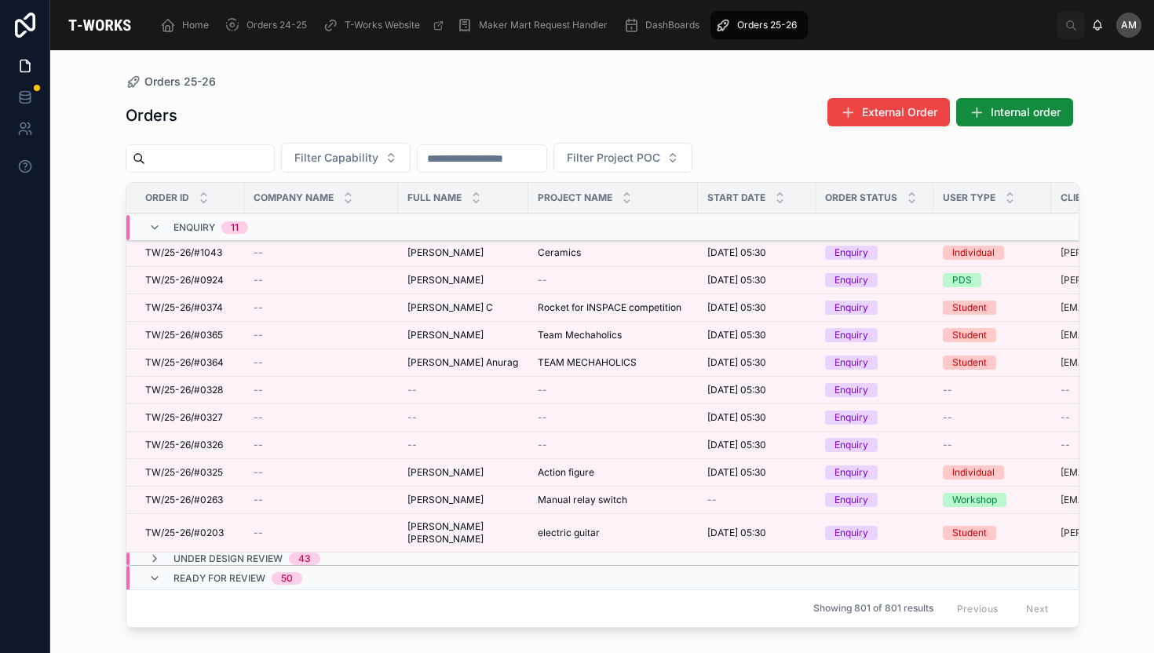
click at [581, 250] on div "Ceramics Ceramics" at bounding box center [613, 253] width 151 height 13
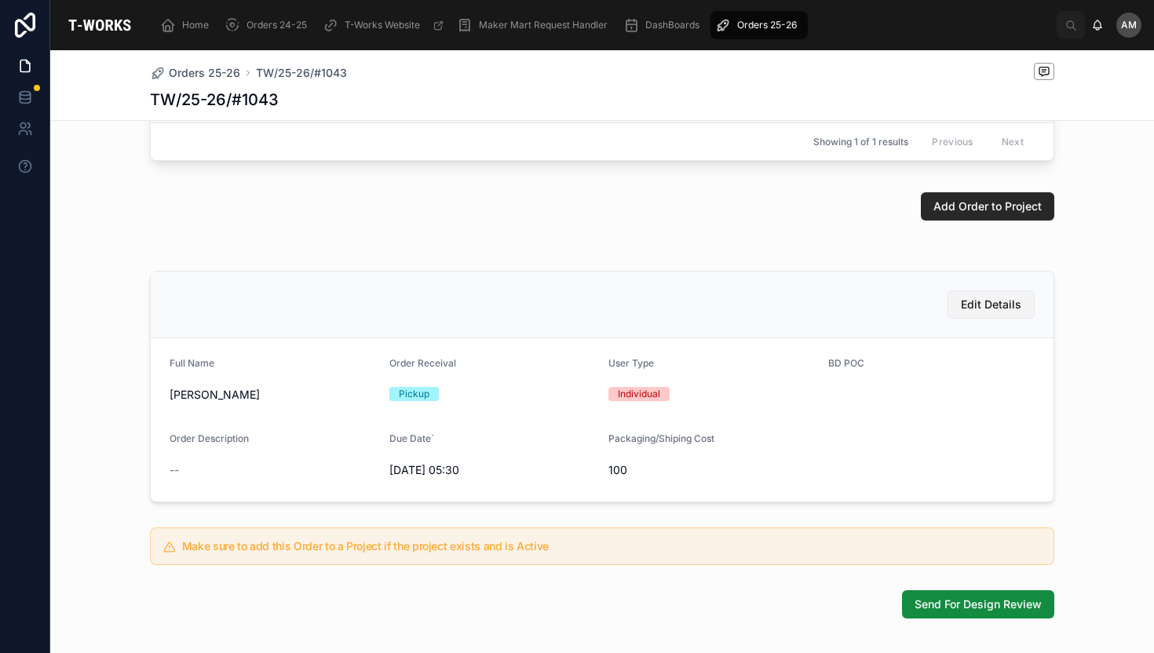
scroll to position [393, 0]
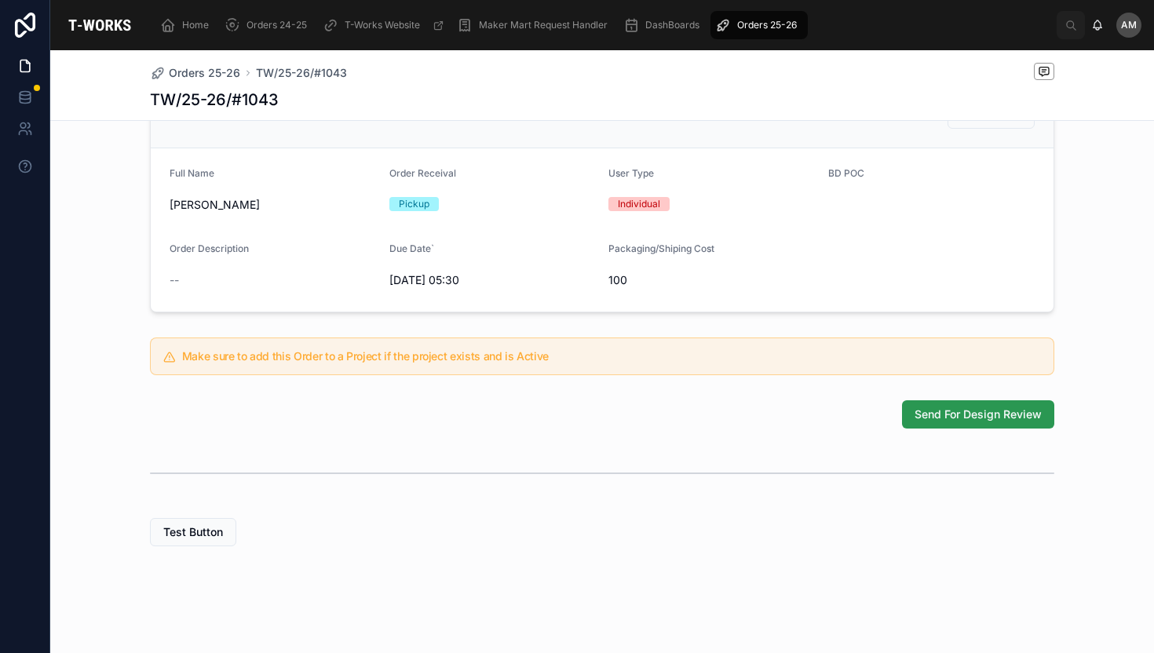
click at [974, 415] on span "Send For Design Review" at bounding box center [978, 415] width 127 height 16
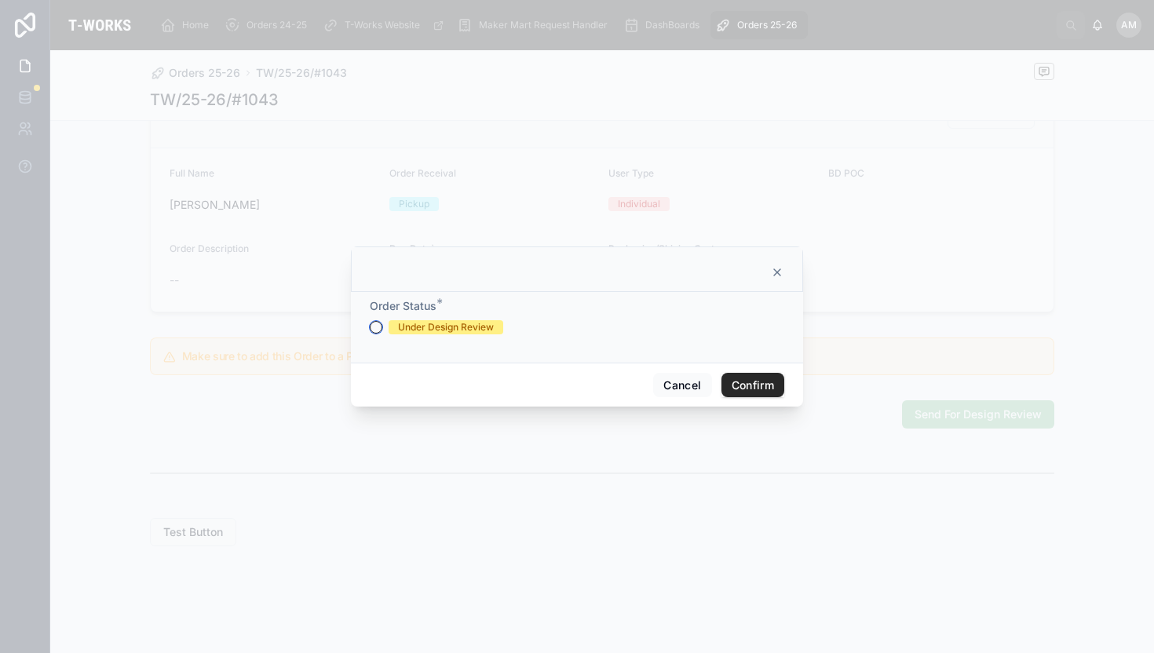
click at [374, 329] on button "Under Design Review" at bounding box center [376, 327] width 13 height 13
click at [756, 392] on button "Confirm" at bounding box center [753, 385] width 63 height 25
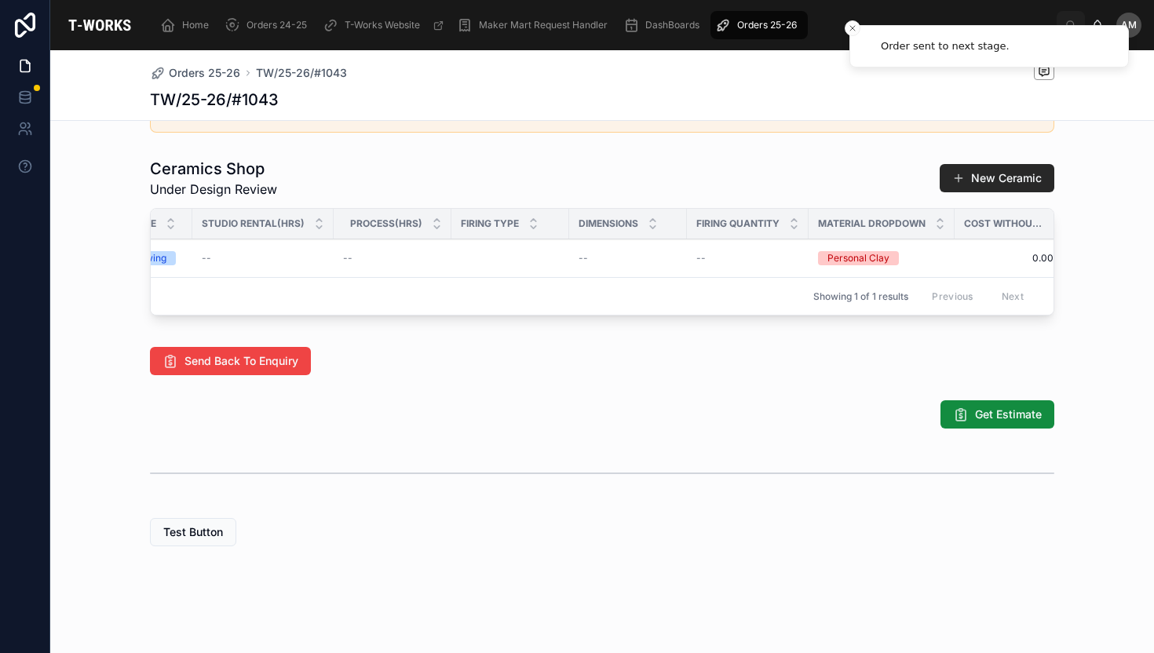
scroll to position [0, 845]
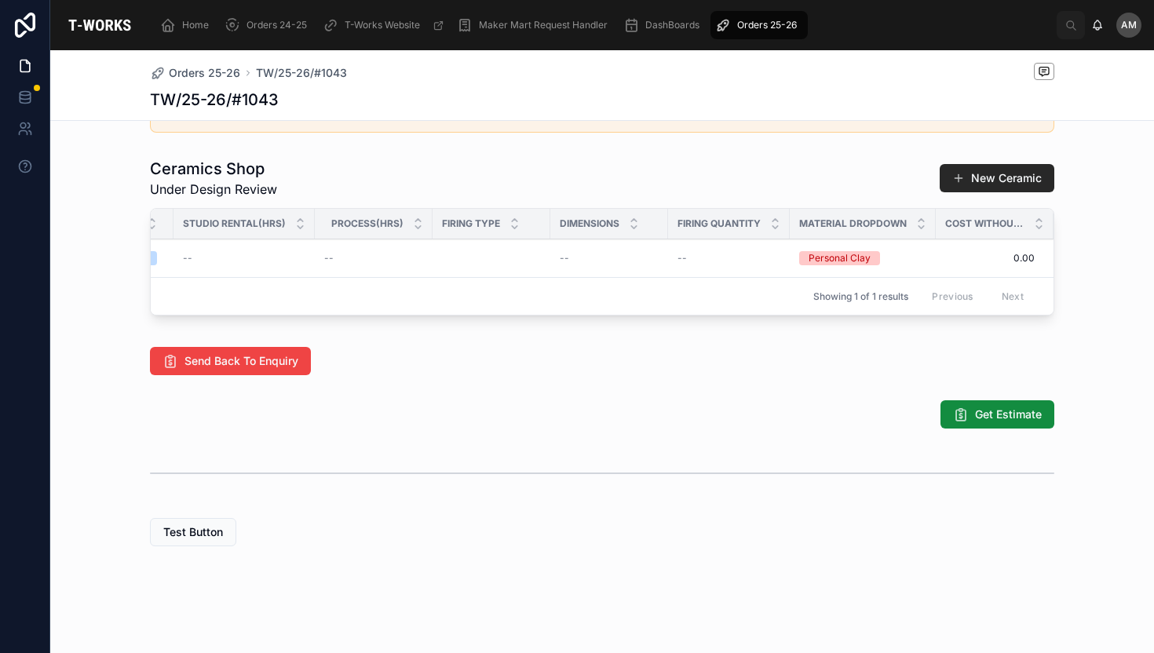
click at [967, 217] on span "Cost Without GST" at bounding box center [984, 223] width 79 height 13
click at [1034, 215] on icon at bounding box center [1039, 220] width 10 height 10
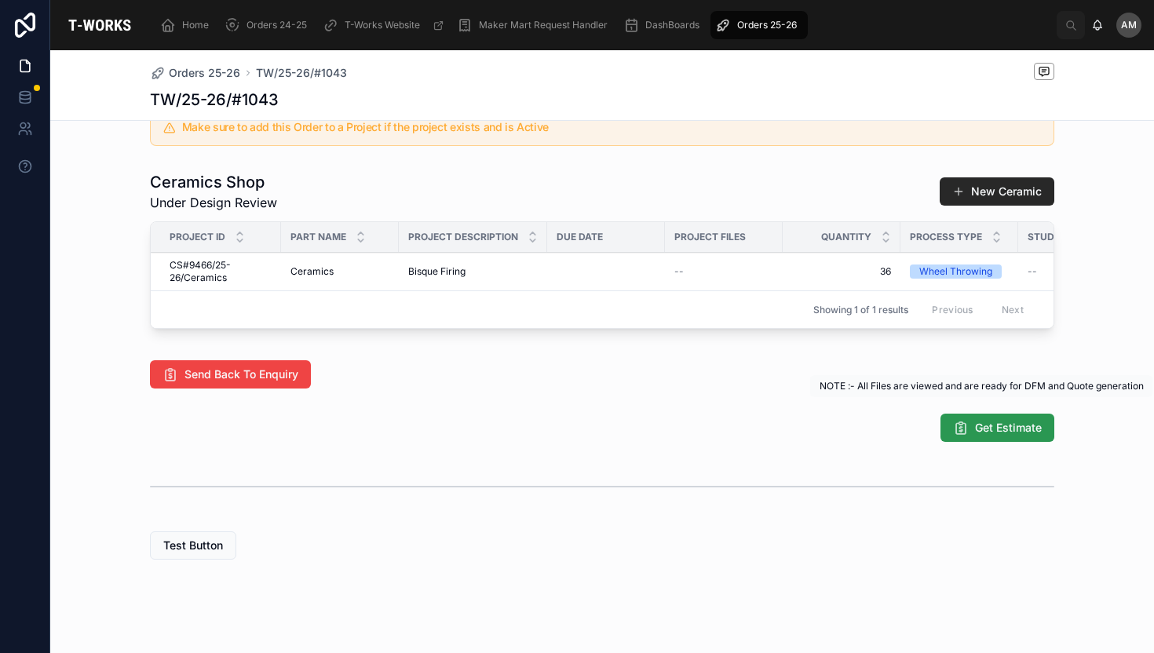
scroll to position [785, 0]
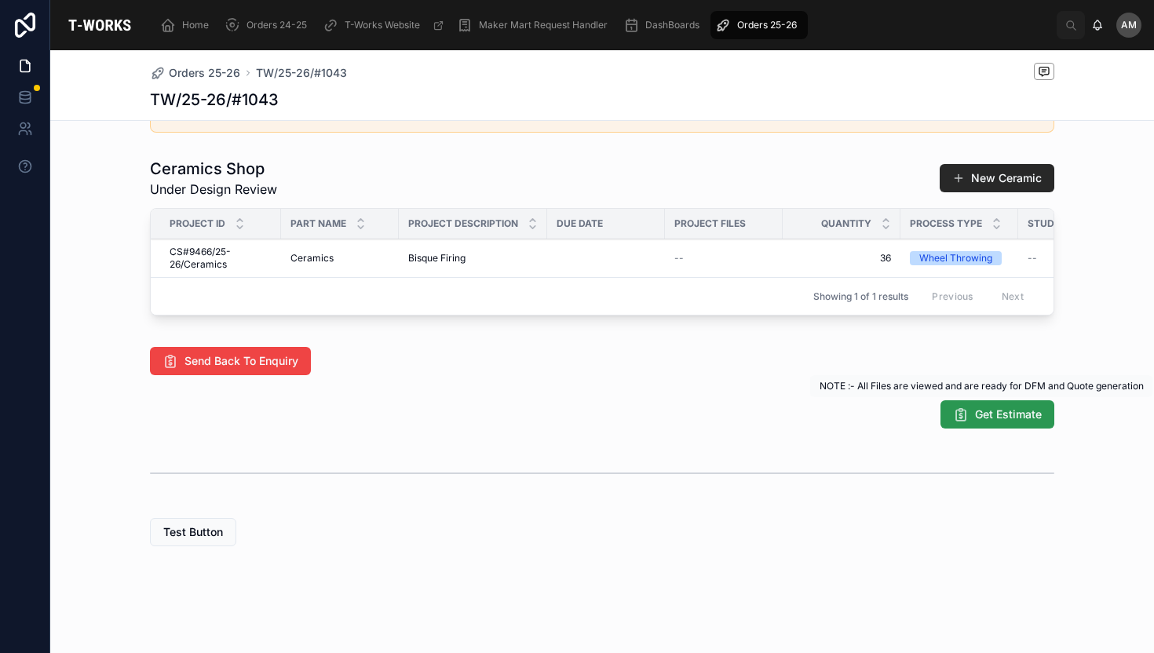
click at [983, 418] on span "Get Estimate" at bounding box center [1008, 415] width 67 height 16
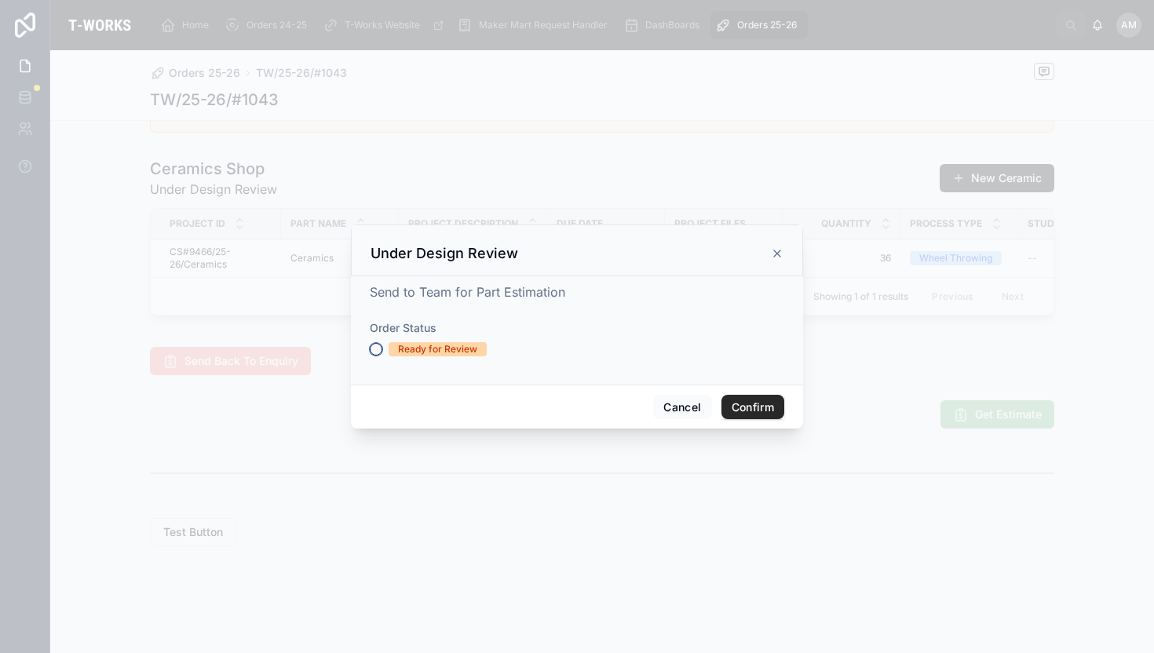
click at [375, 353] on button "Ready for Review" at bounding box center [376, 349] width 13 height 13
click at [751, 407] on button "Confirm" at bounding box center [753, 407] width 63 height 25
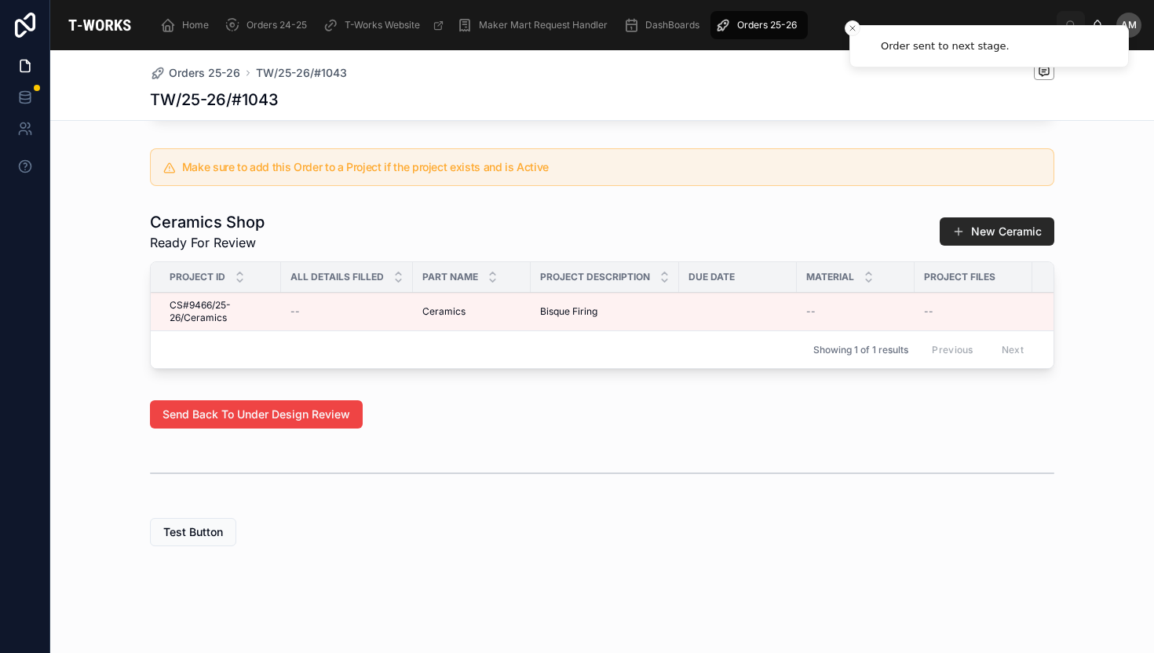
scroll to position [0, 1229]
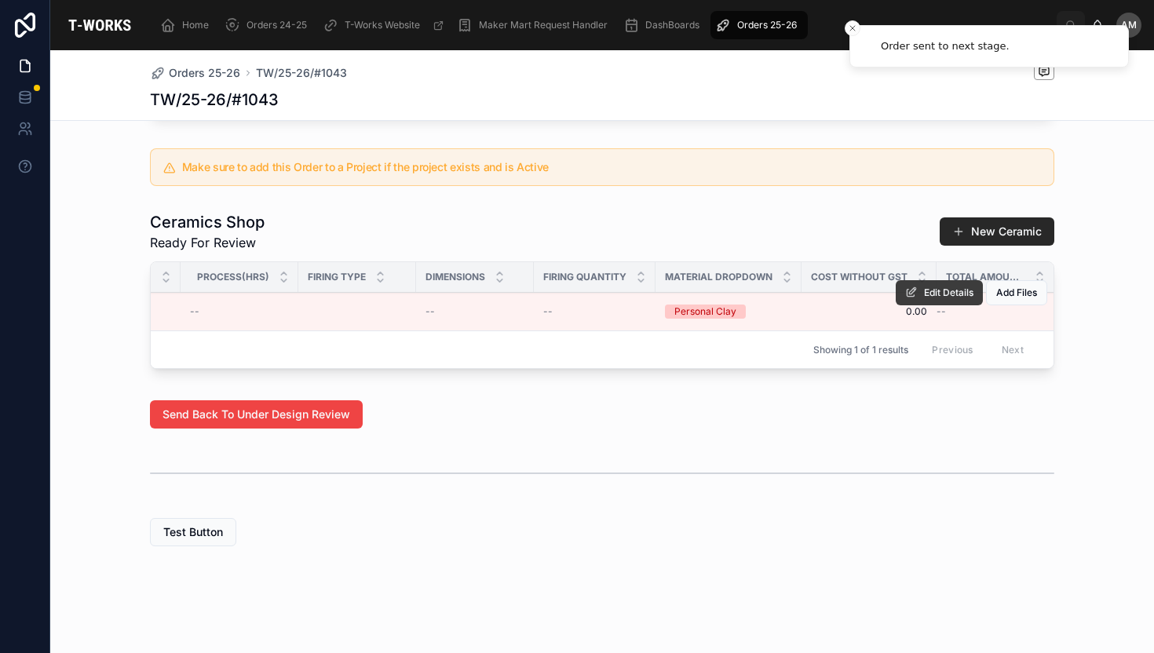
click at [932, 287] on span "Edit Details" at bounding box center [948, 293] width 49 height 13
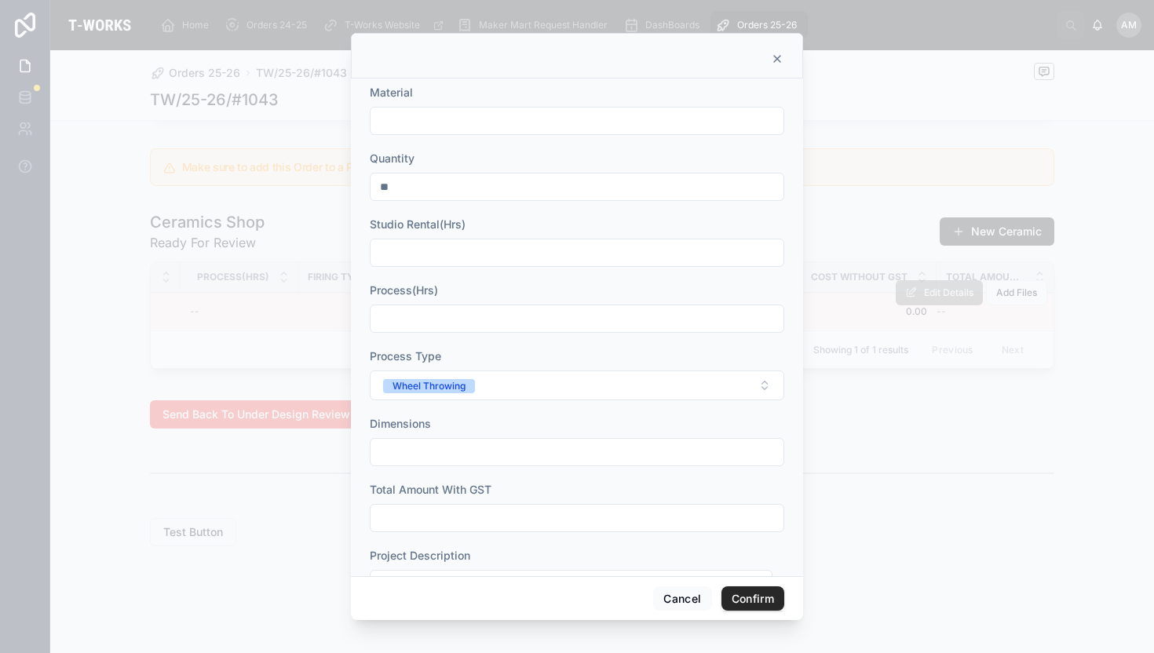
click at [405, 183] on input "**" at bounding box center [577, 187] width 413 height 22
click at [424, 122] on input "text" at bounding box center [577, 121] width 413 height 22
type input "**********"
click at [453, 253] on input "text" at bounding box center [577, 253] width 413 height 22
type input "*"
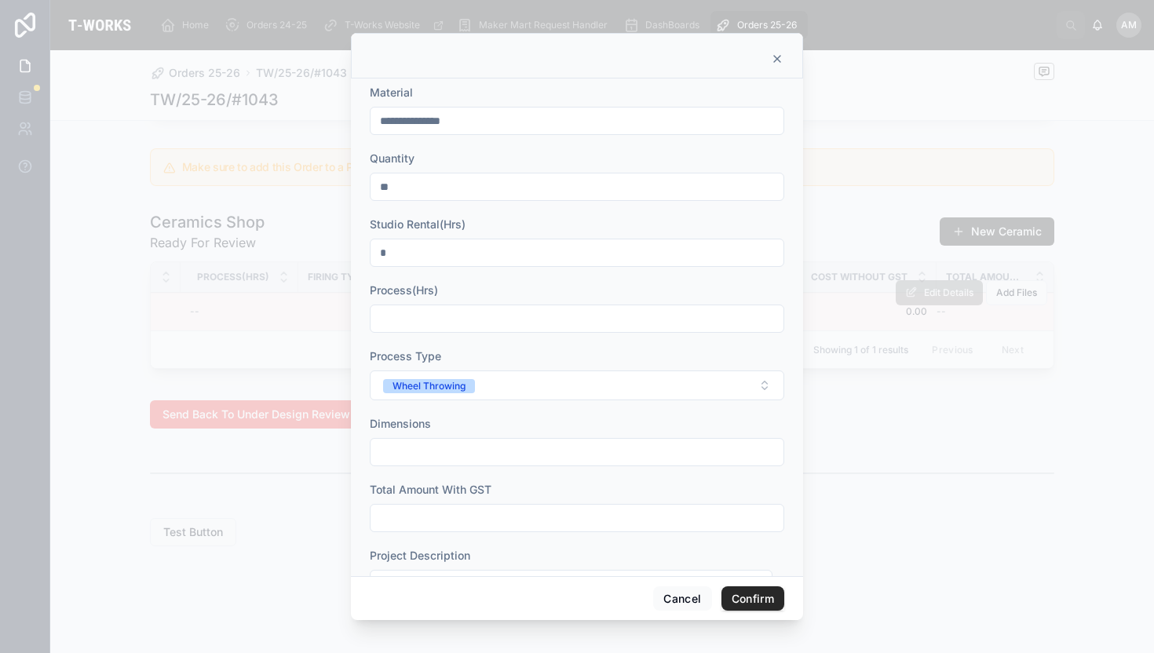
click at [438, 314] on input "text" at bounding box center [577, 319] width 413 height 22
type input "**"
click at [537, 389] on button "Wheel Throwing" at bounding box center [577, 386] width 415 height 30
click at [506, 541] on span "Firing" at bounding box center [491, 542] width 44 height 14
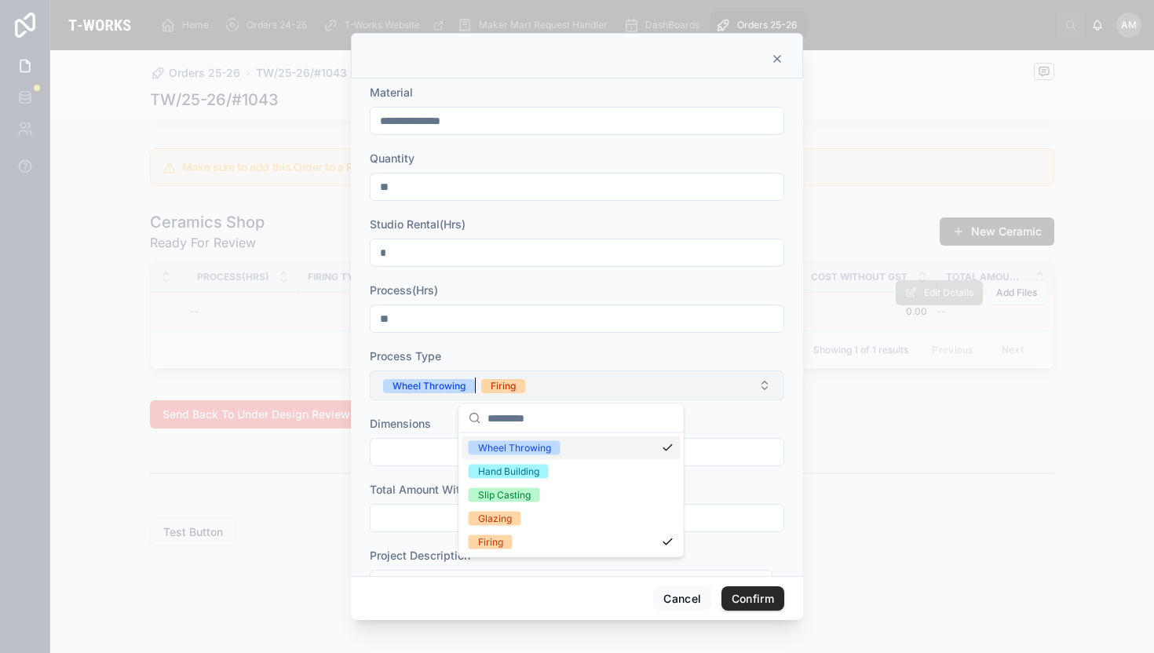
click at [459, 385] on div "Wheel Throwing" at bounding box center [429, 386] width 73 height 14
click at [404, 442] on input "text" at bounding box center [577, 452] width 413 height 22
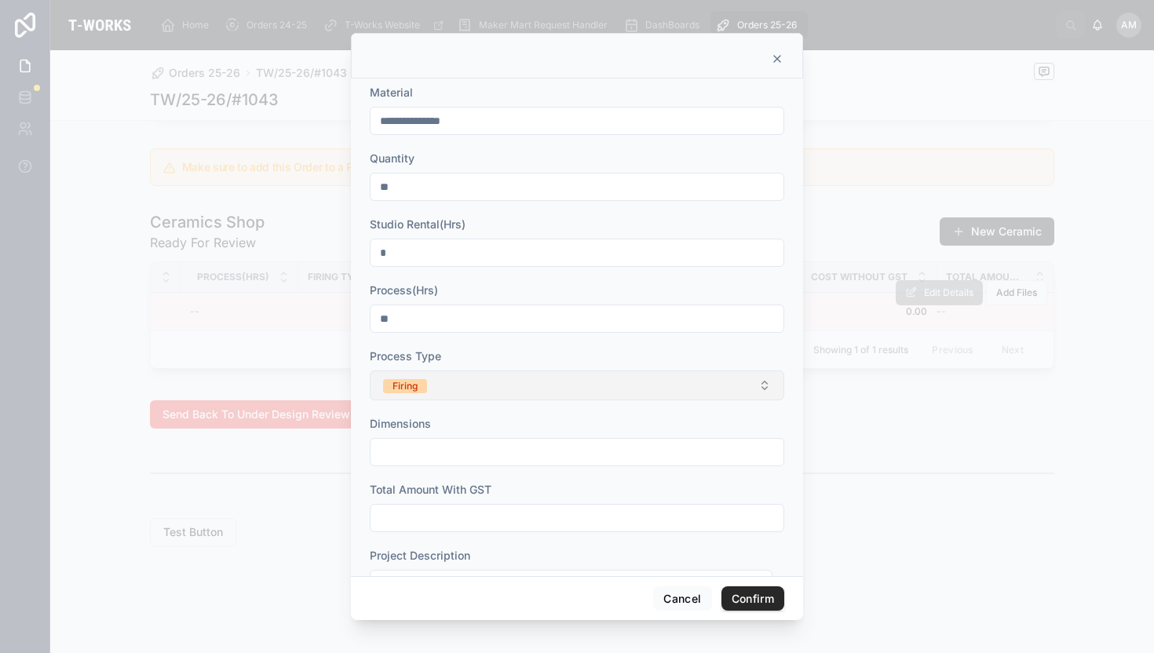
click at [400, 512] on input "text" at bounding box center [577, 518] width 413 height 22
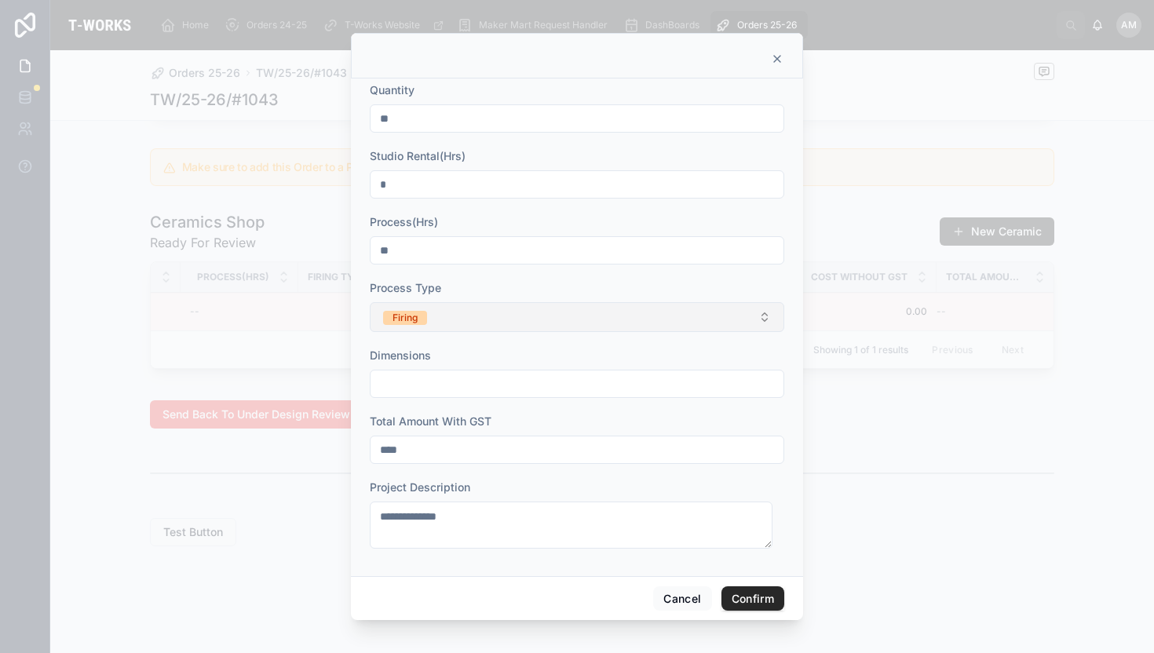
type input "****"
click at [747, 601] on button "Confirm" at bounding box center [753, 599] width 63 height 25
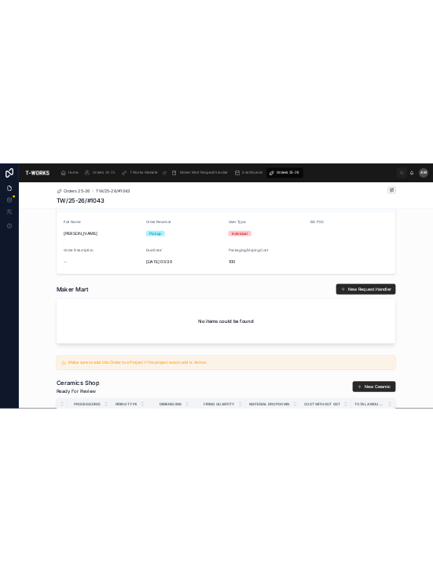
scroll to position [0, 0]
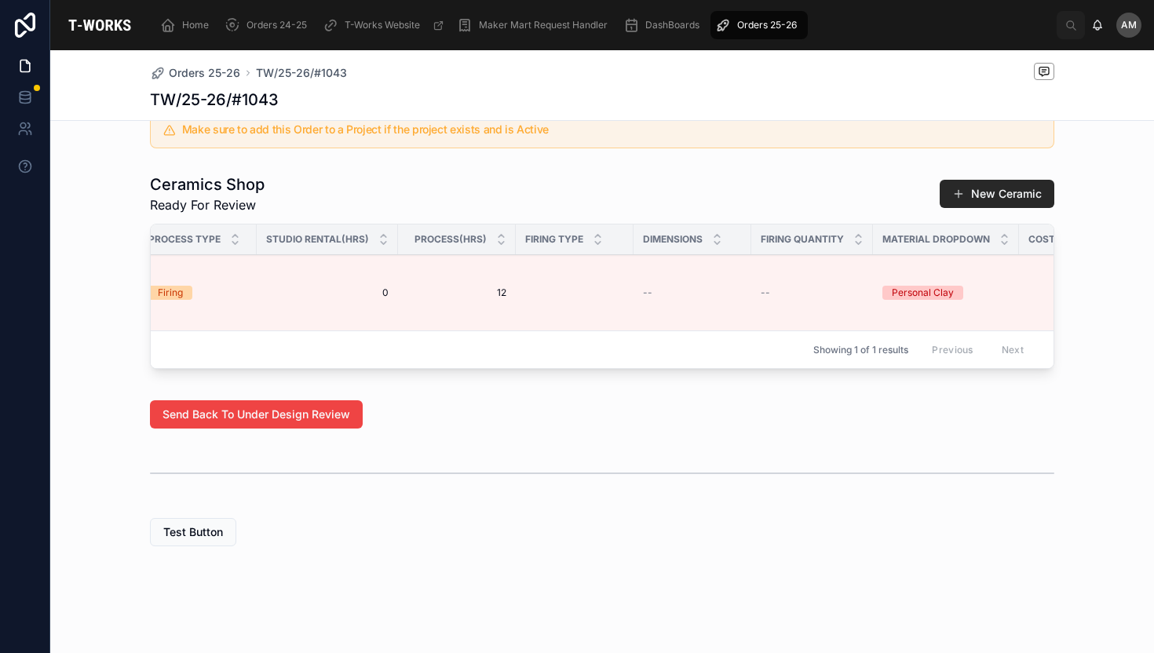
scroll to position [0, 1229]
